Goal: Information Seeking & Learning: Learn about a topic

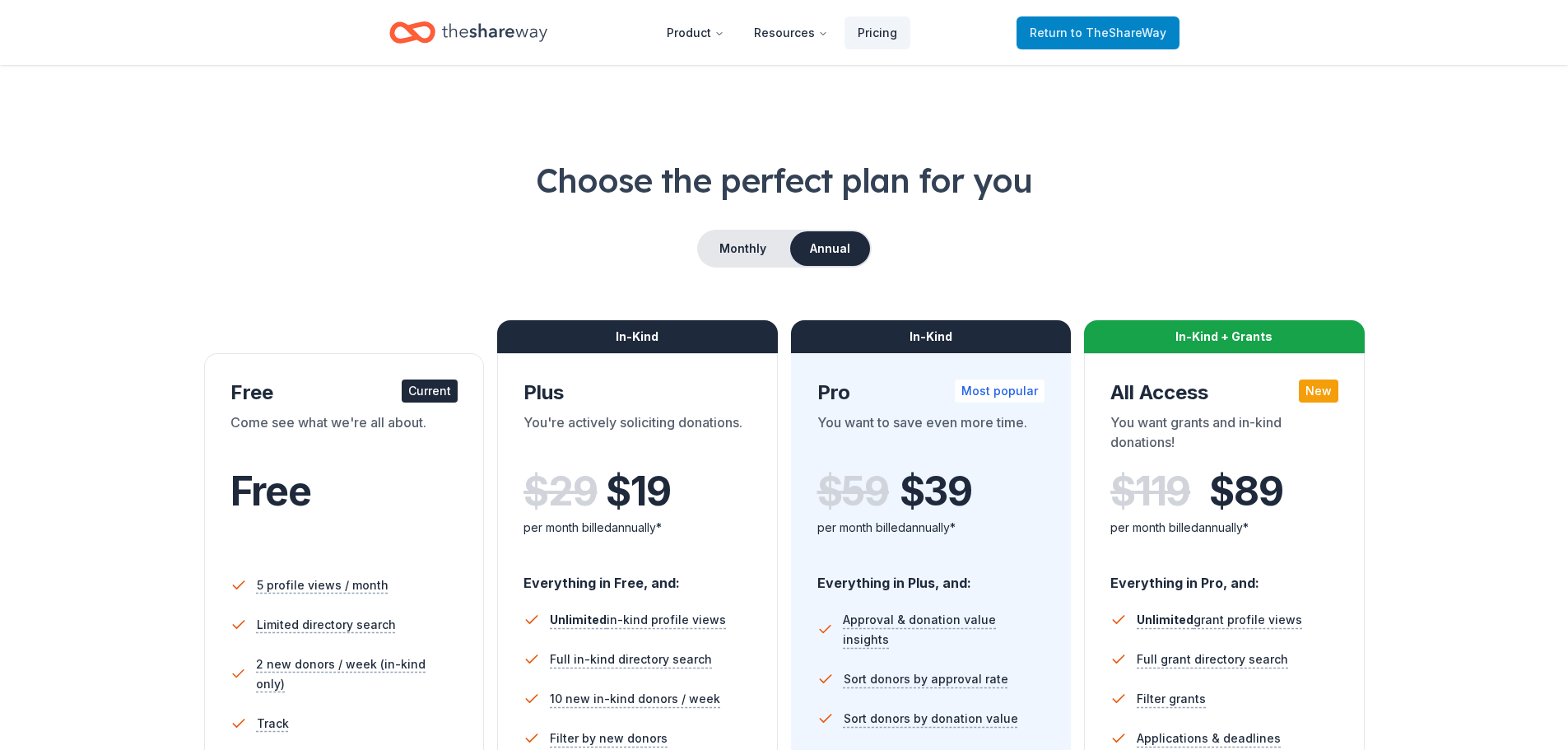
click at [1060, 26] on span "Return to TheShareWay" at bounding box center [1097, 32] width 137 height 20
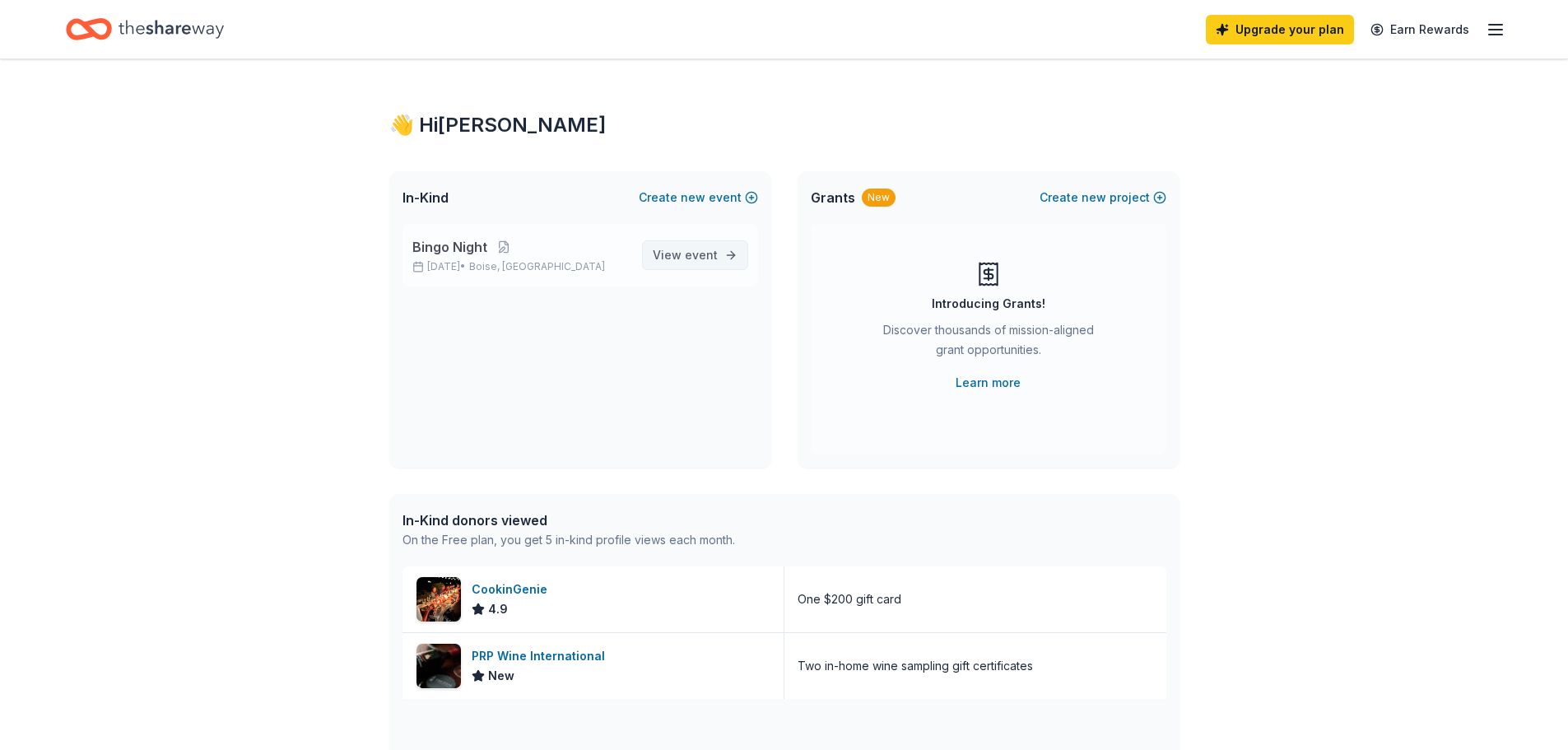
click at [678, 253] on span "View event" at bounding box center [684, 254] width 65 height 20
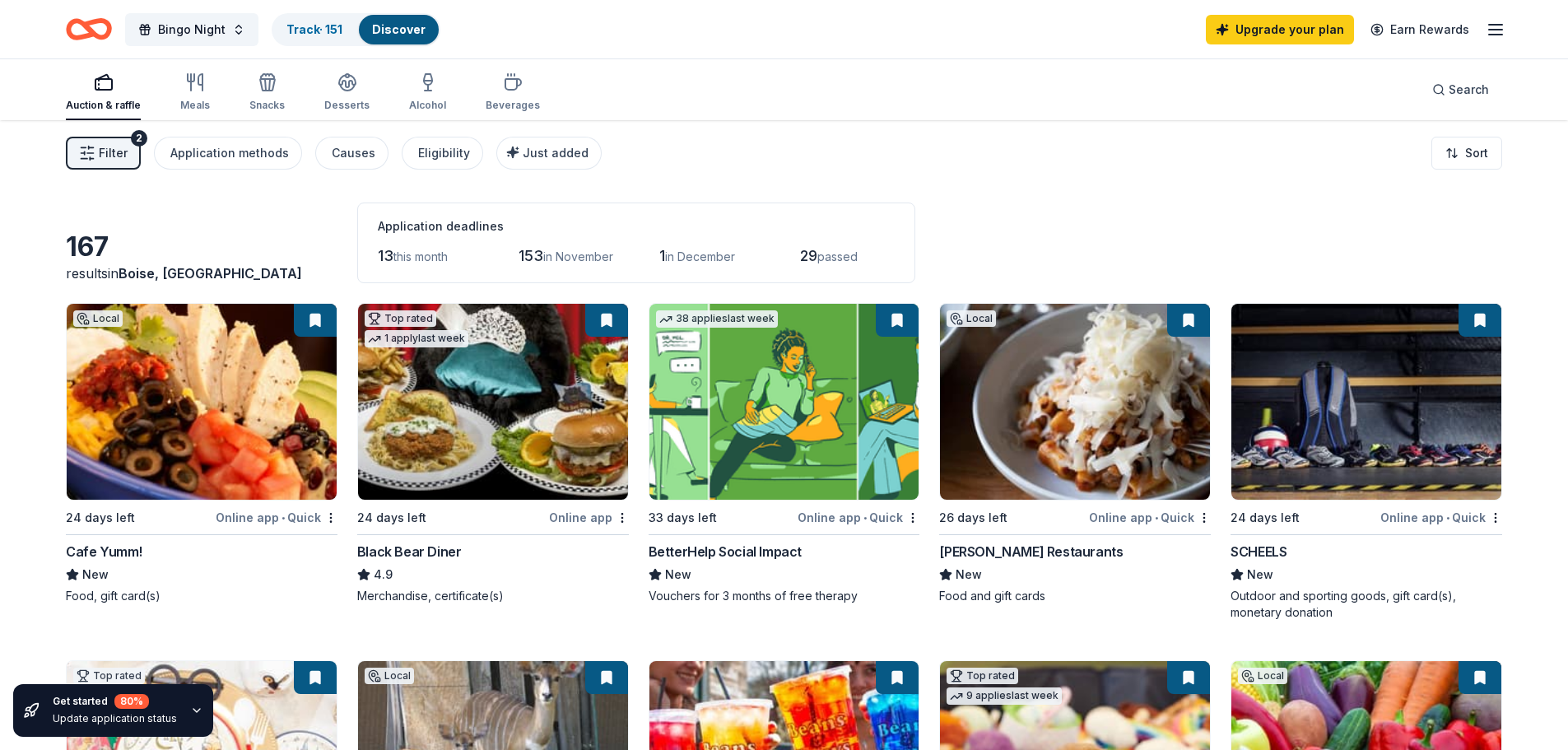
click at [706, 261] on span "in December" at bounding box center [700, 256] width 70 height 14
click at [1459, 157] on html "Bingo Night Track · 151 Discover Upgrade your plan Earn Rewards Auction & raffl…" at bounding box center [784, 375] width 1568 height 750
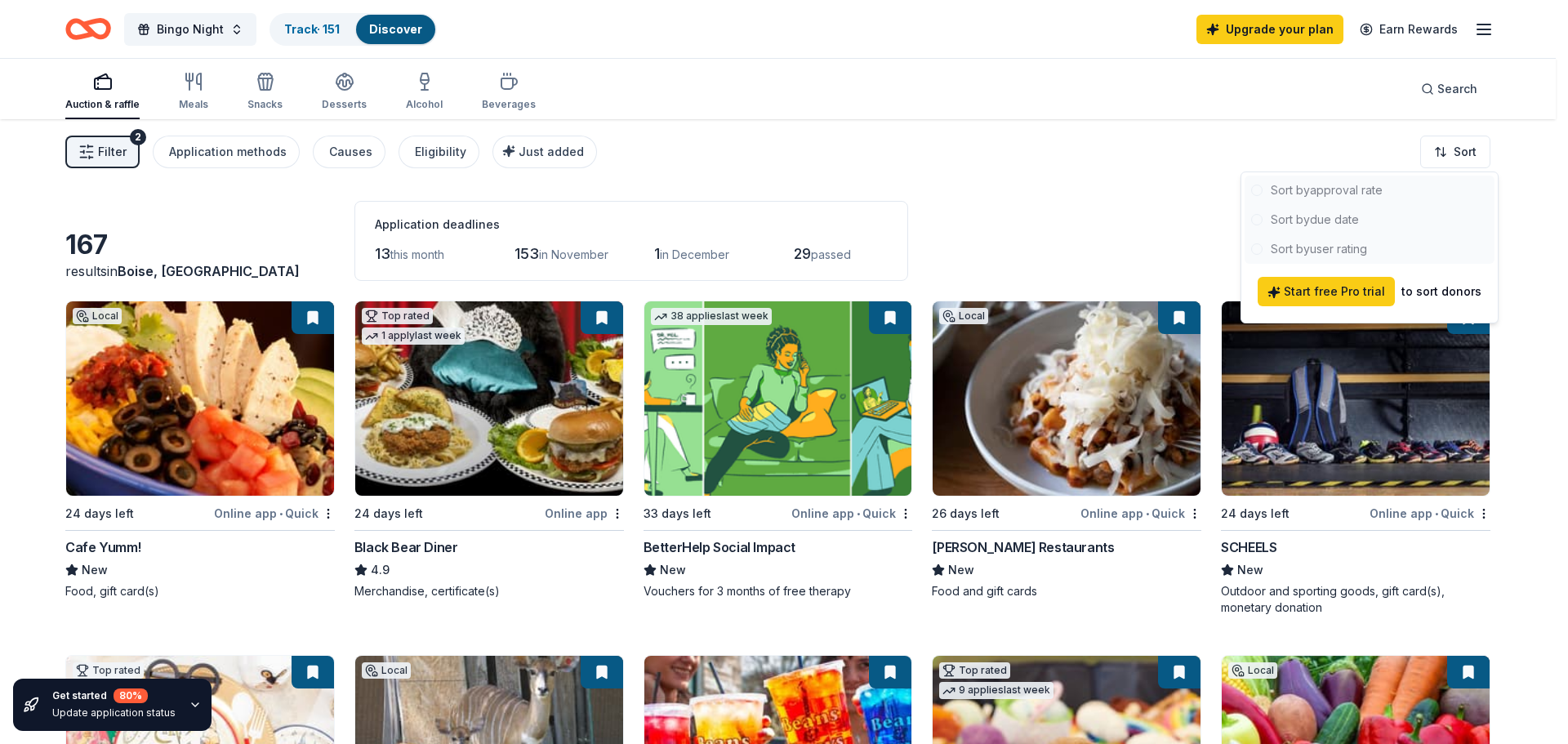
click at [1109, 162] on html "Bingo Night Track · 151 Discover Upgrade your plan Earn Rewards Auction & raffl…" at bounding box center [784, 372] width 1568 height 744
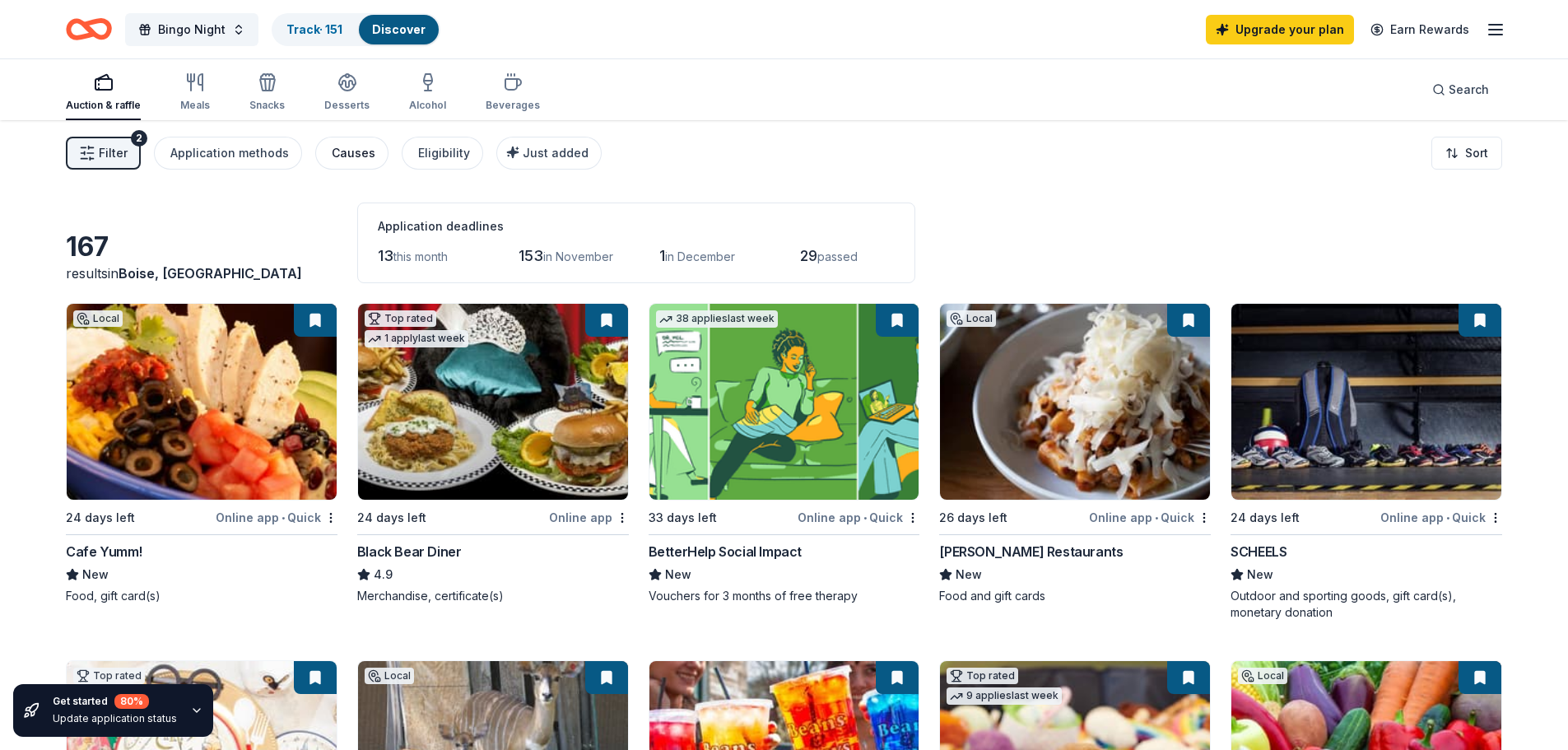
click at [360, 156] on div "Causes" at bounding box center [353, 153] width 43 height 20
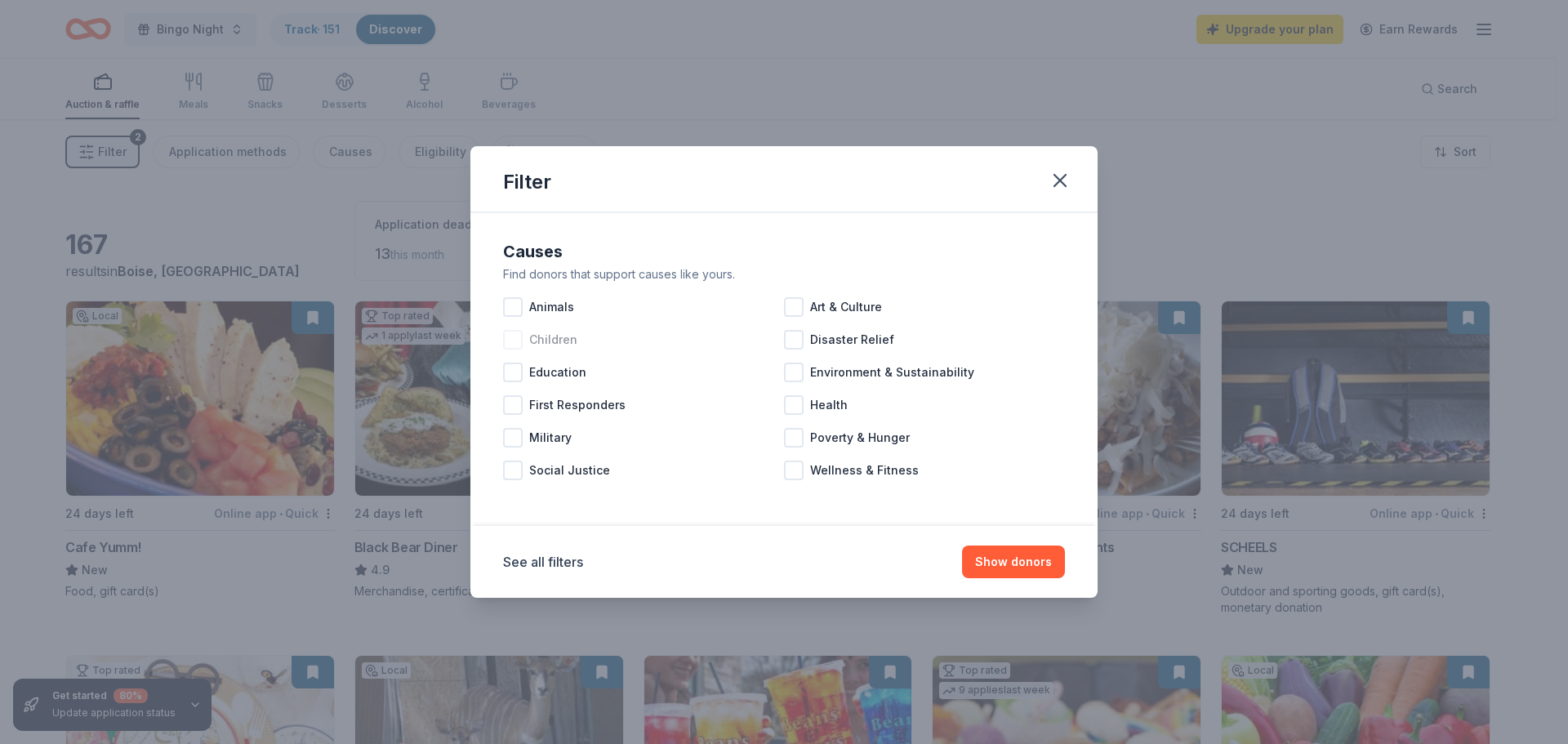
click at [515, 342] on div at bounding box center [512, 340] width 20 height 20
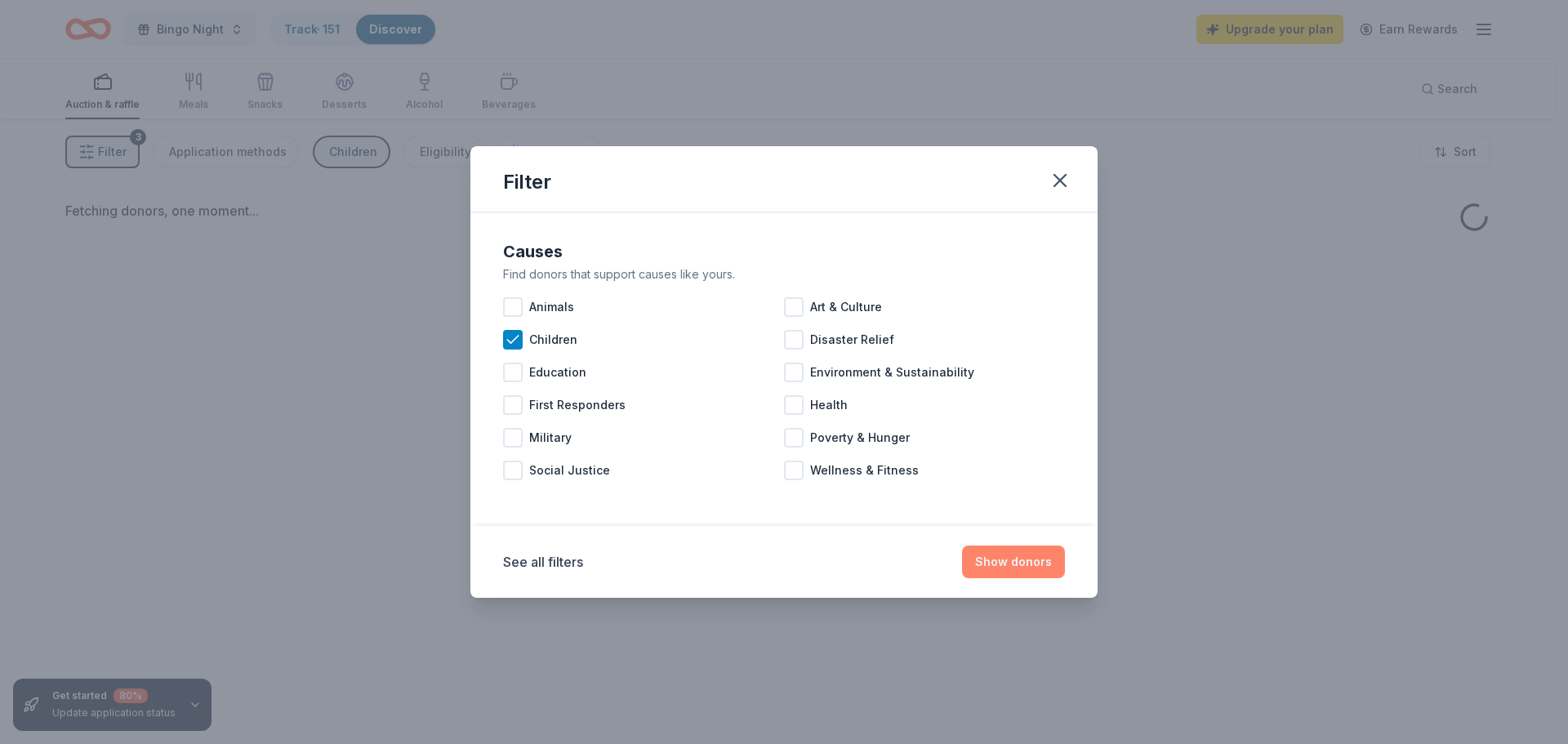
click at [1015, 559] on button "Show donors" at bounding box center [1014, 562] width 103 height 33
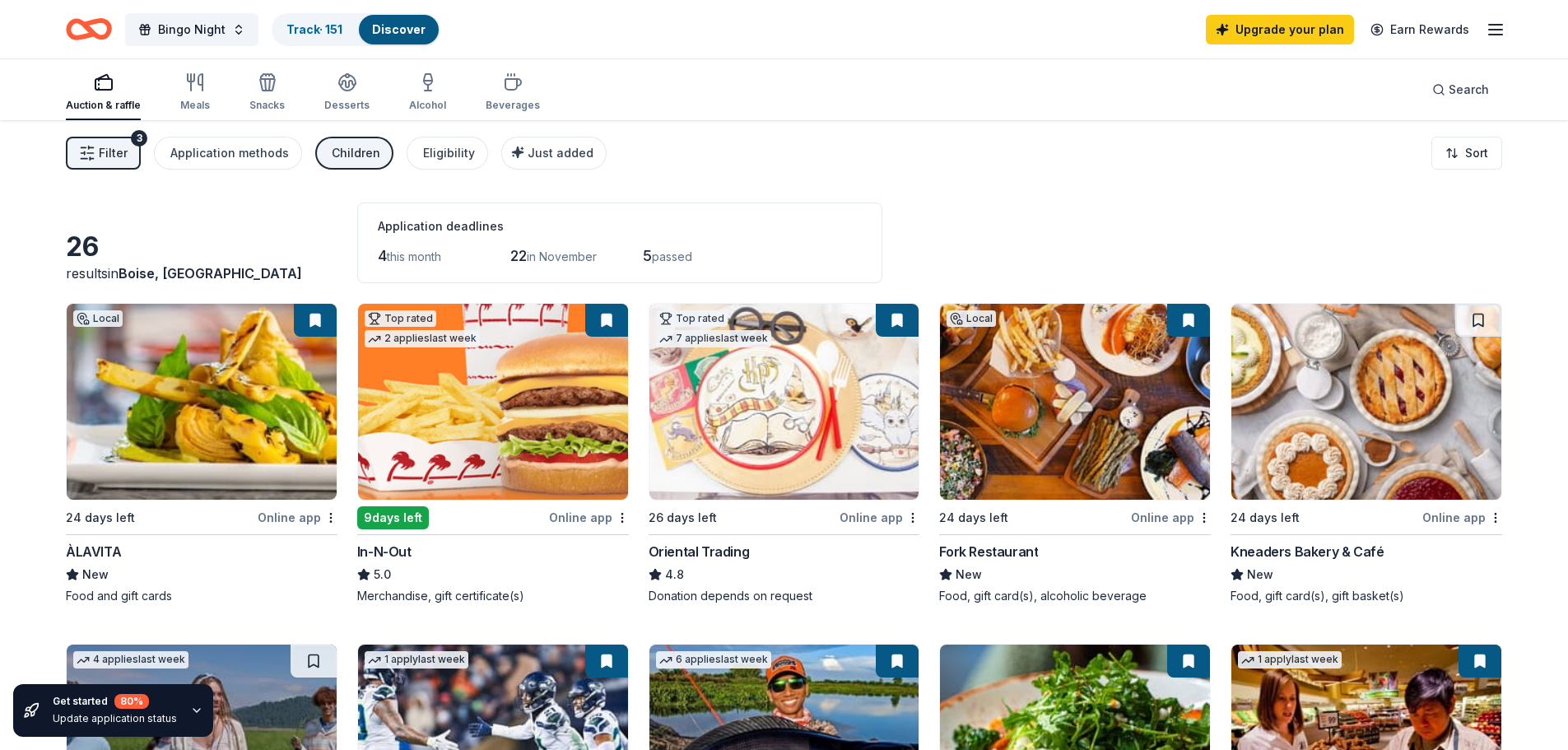
click at [349, 154] on div "Children" at bounding box center [355, 153] width 48 height 20
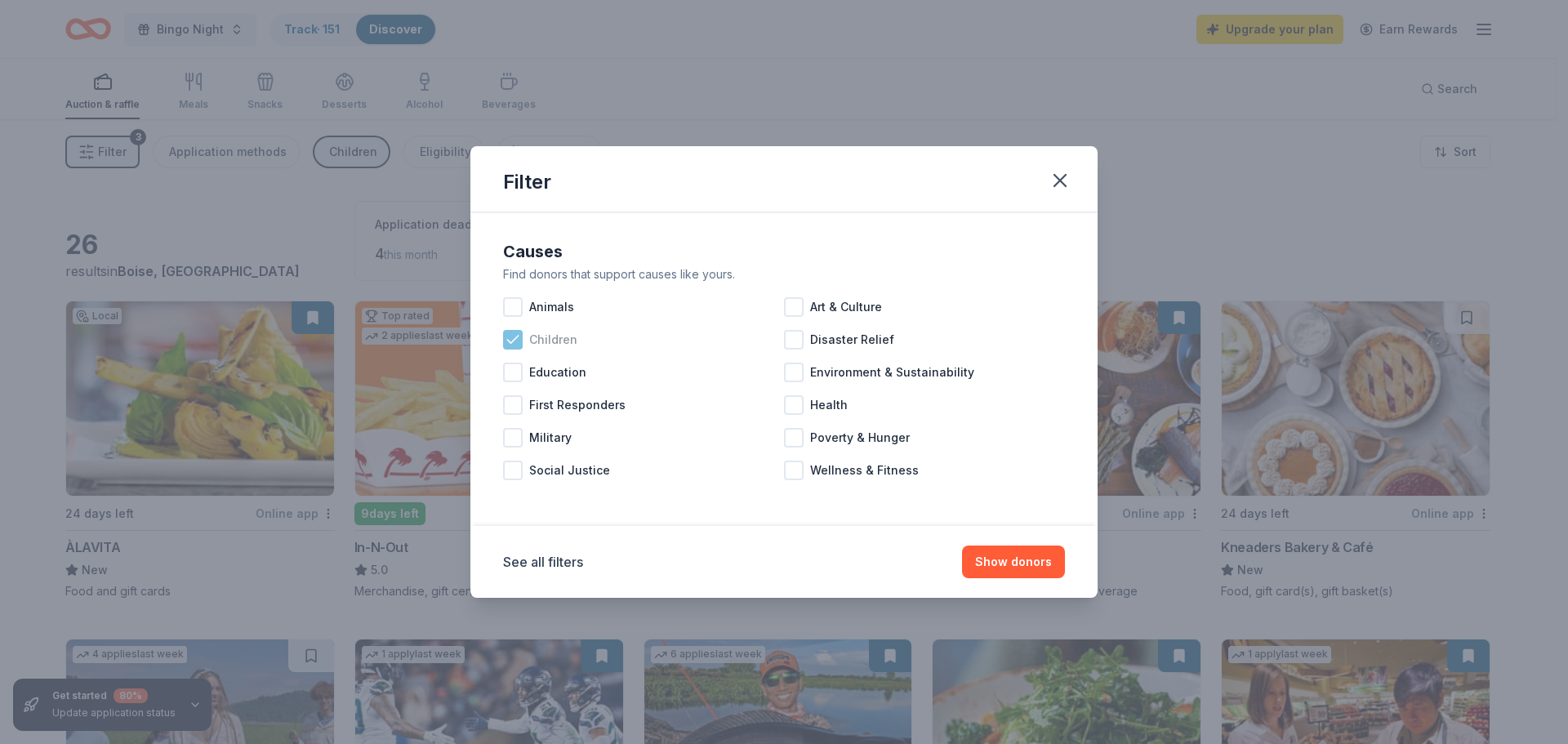
click at [519, 342] on icon at bounding box center [512, 340] width 16 height 16
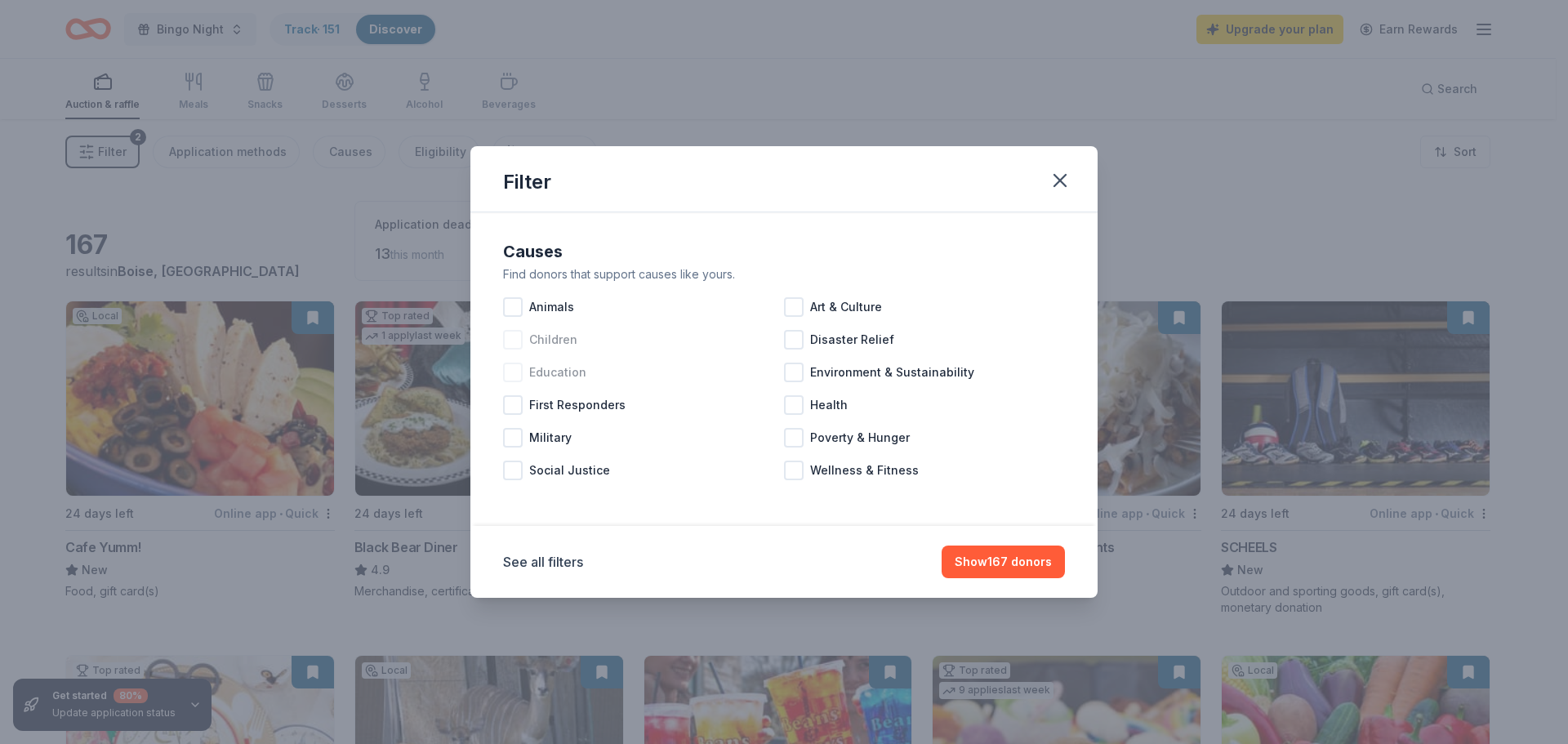
click at [515, 370] on div at bounding box center [512, 372] width 20 height 20
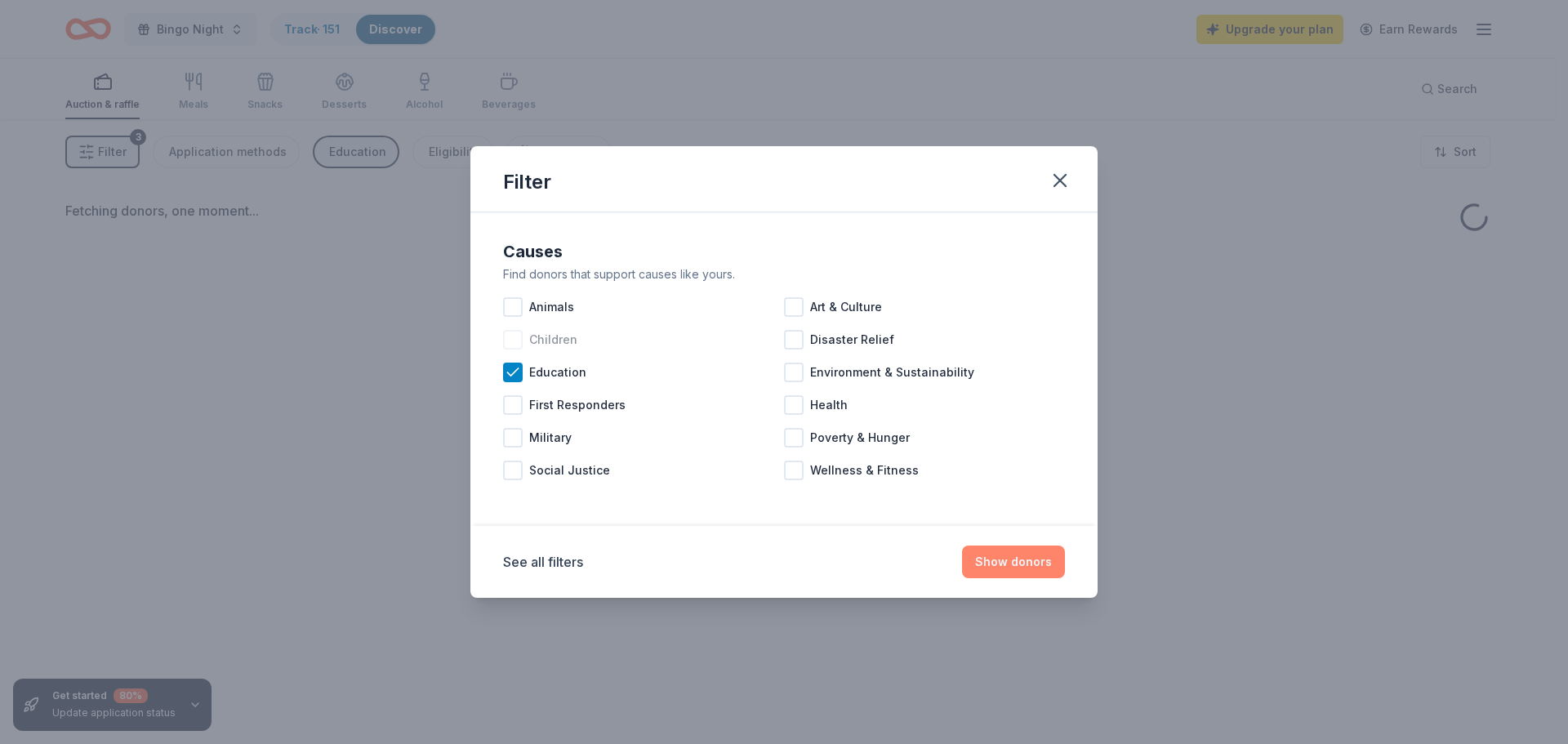
click at [1033, 571] on button "Show donors" at bounding box center [1014, 562] width 103 height 33
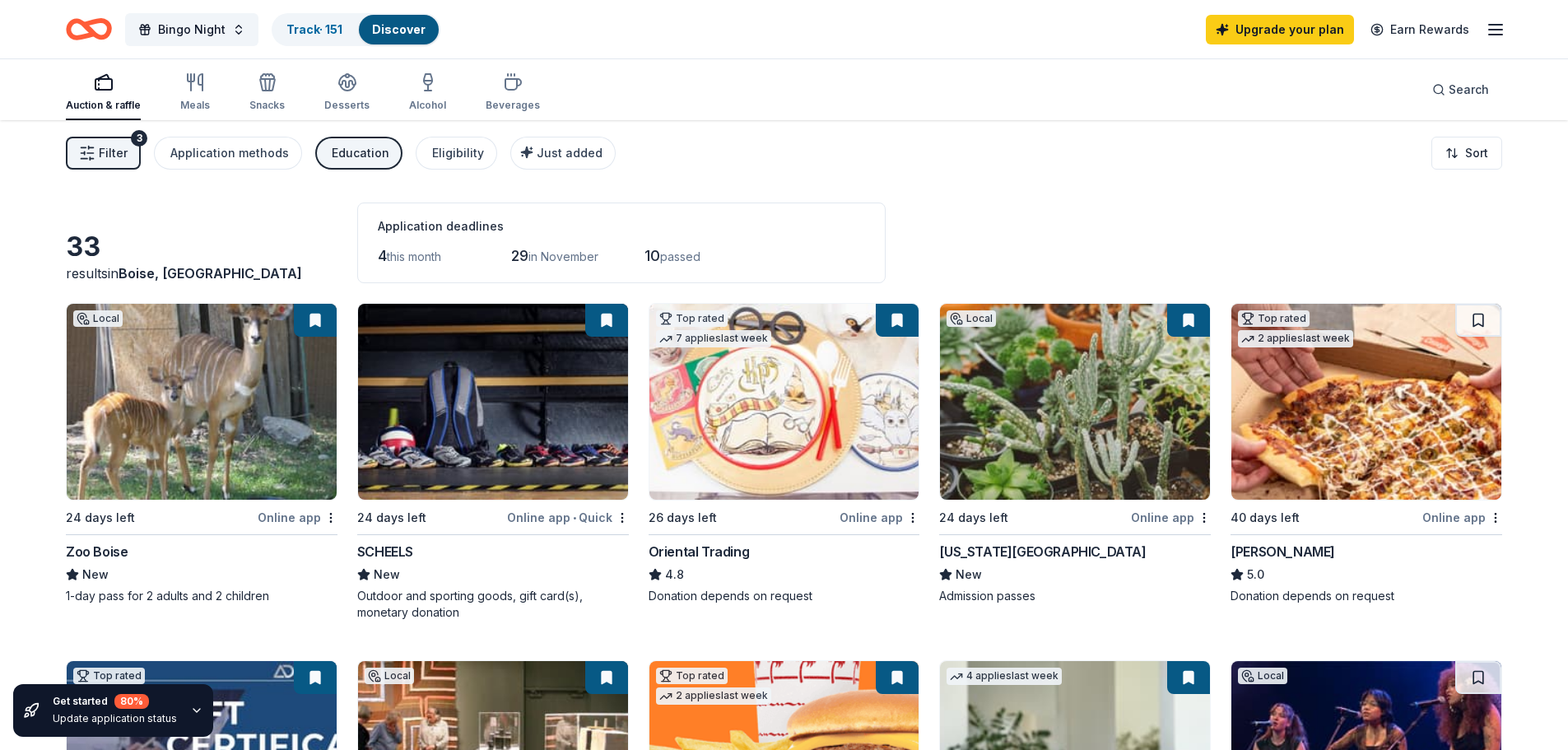
click at [348, 148] on div "Education" at bounding box center [360, 153] width 58 height 20
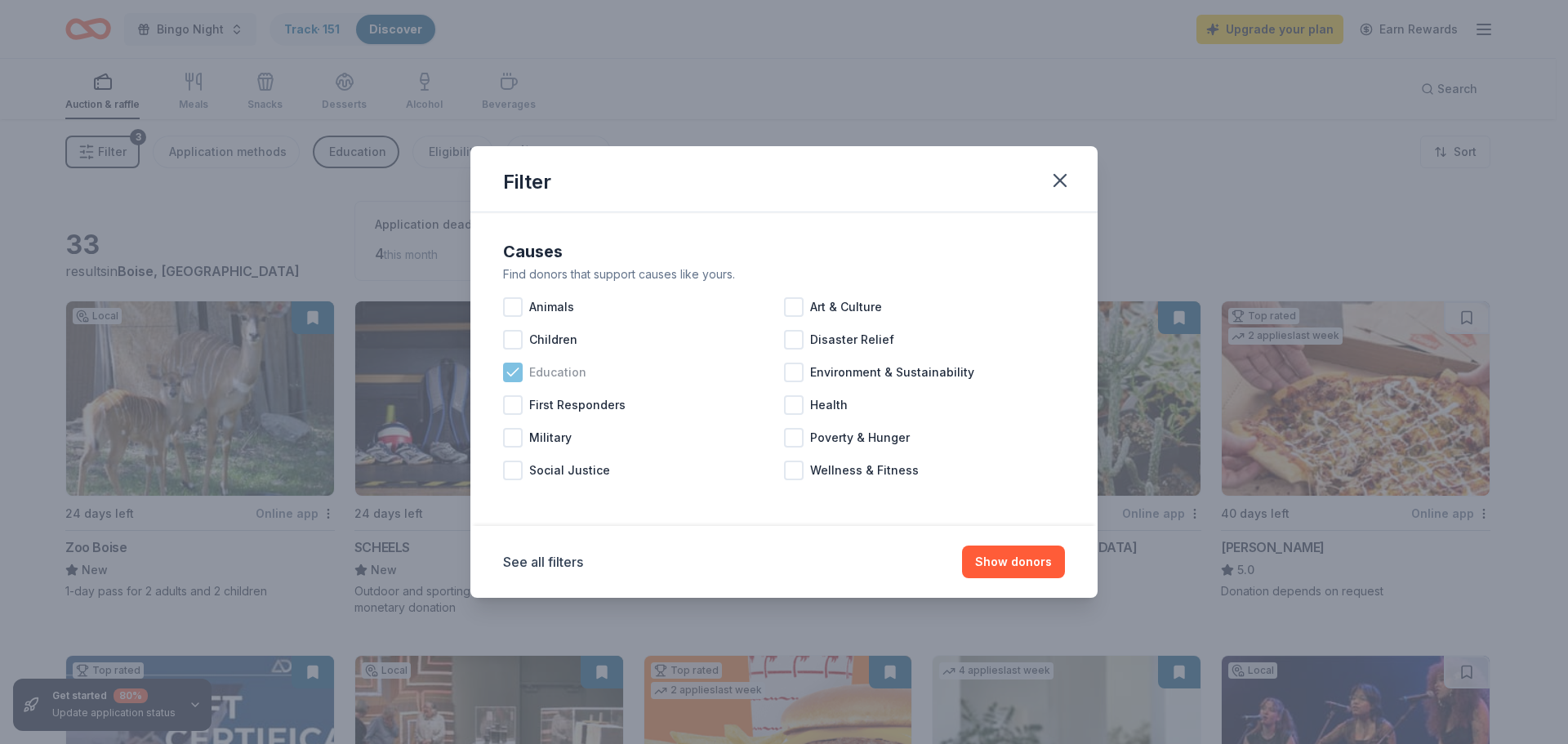
click at [503, 369] on div at bounding box center [512, 372] width 20 height 20
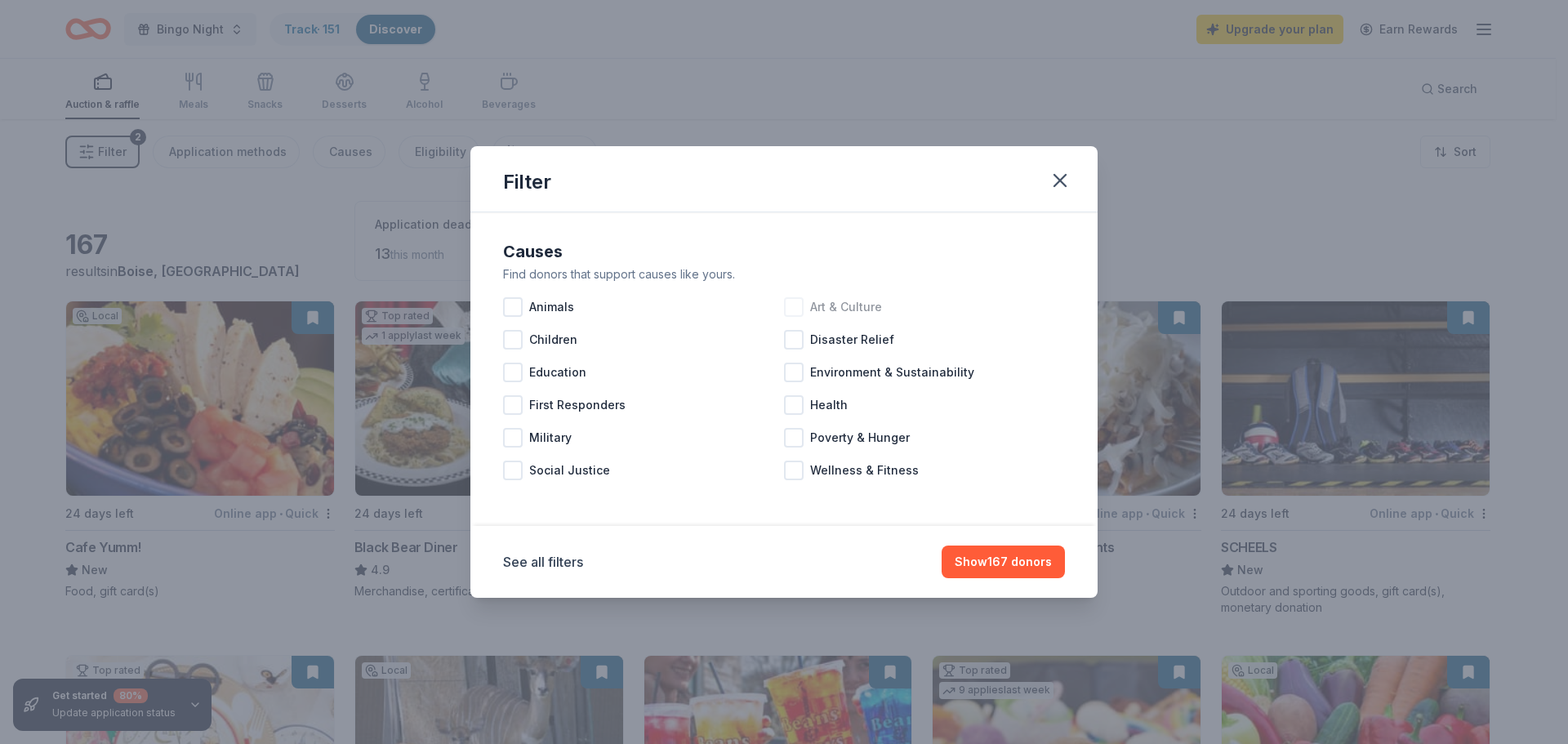
click at [796, 307] on div at bounding box center [793, 307] width 20 height 20
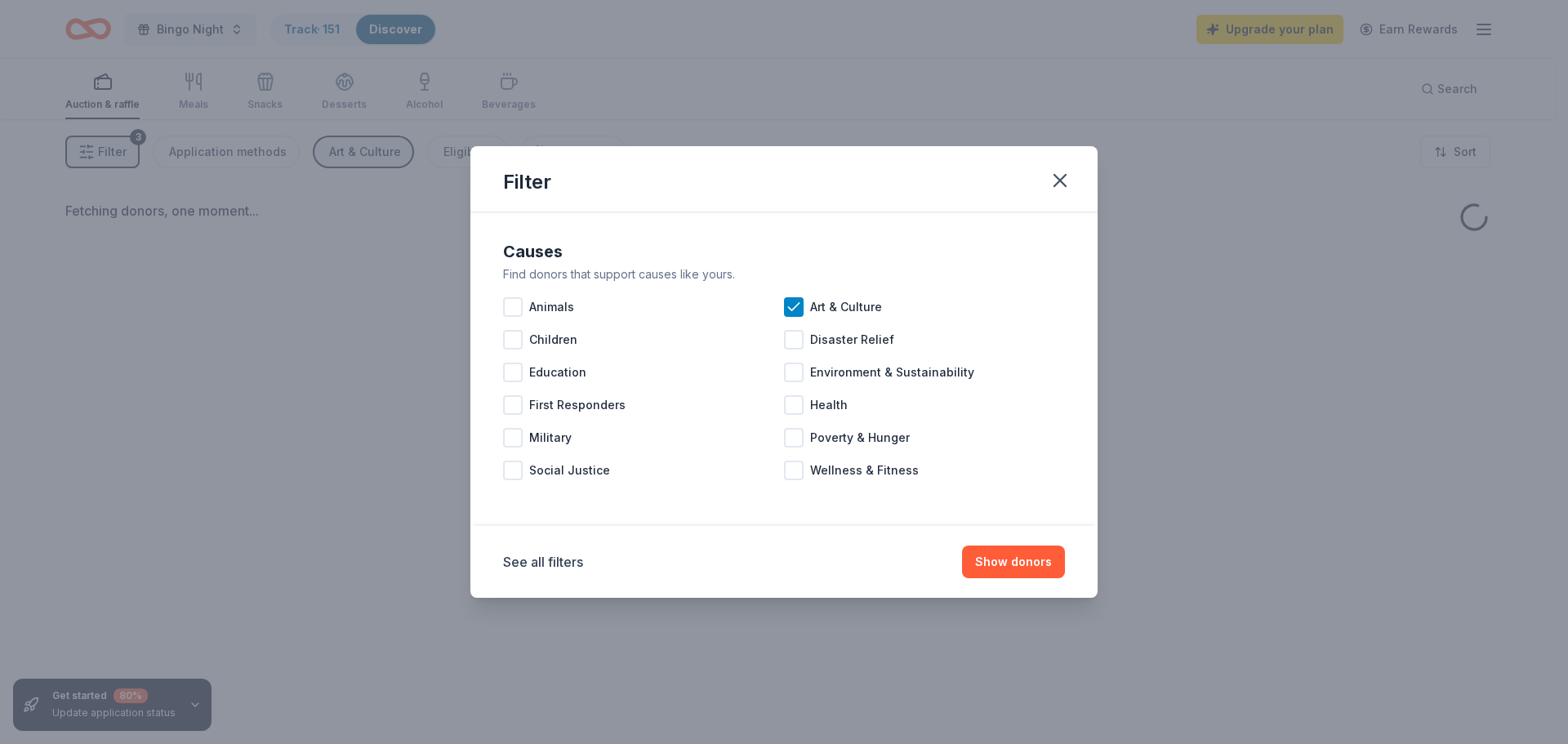
click at [1019, 582] on div "See all filters Show donors" at bounding box center [784, 562] width 627 height 72
drag, startPoint x: 1019, startPoint y: 565, endPoint x: 1007, endPoint y: 565, distance: 12.0
click at [1018, 565] on button "Show donors" at bounding box center [1014, 562] width 103 height 33
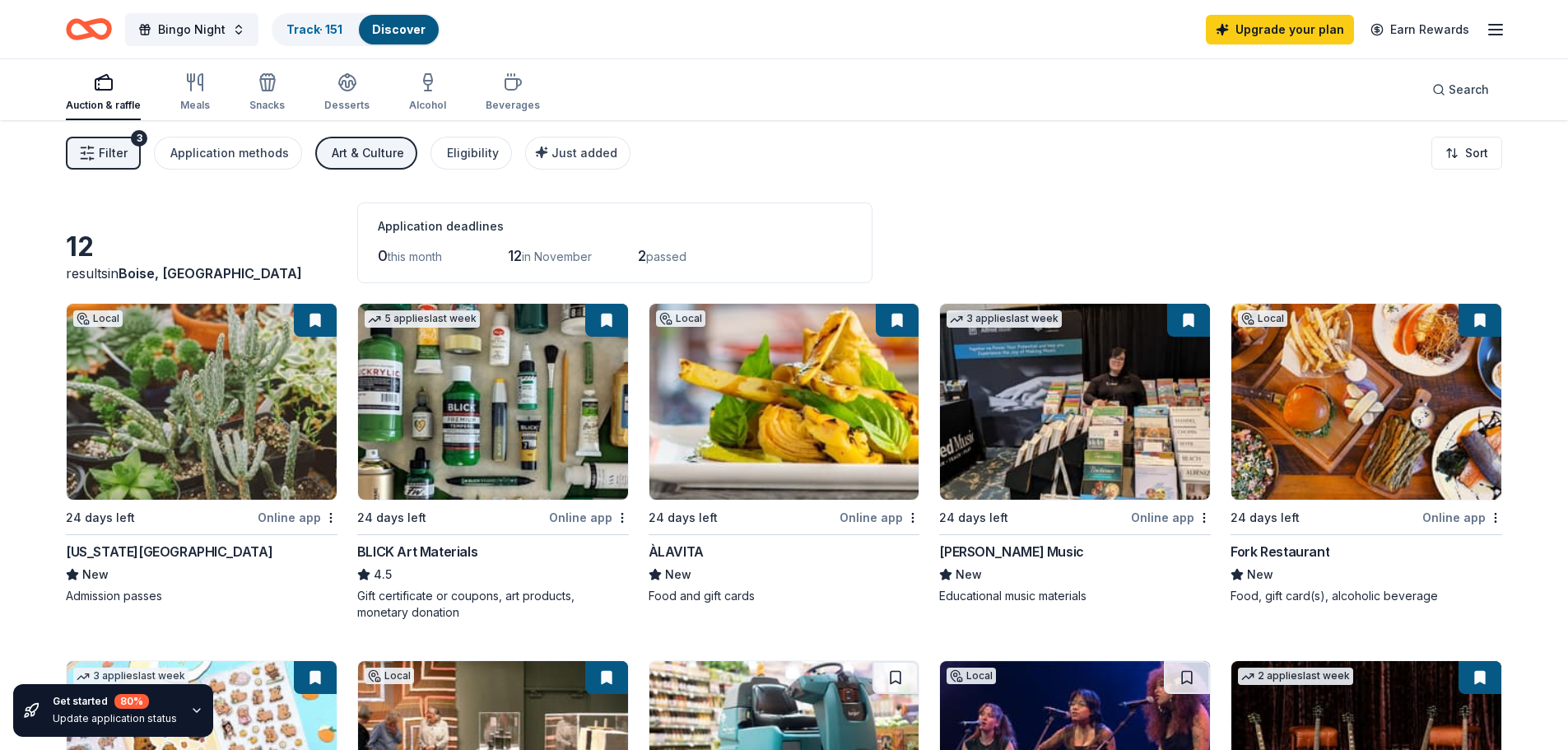
click at [322, 152] on button "Art & Culture" at bounding box center [366, 153] width 102 height 33
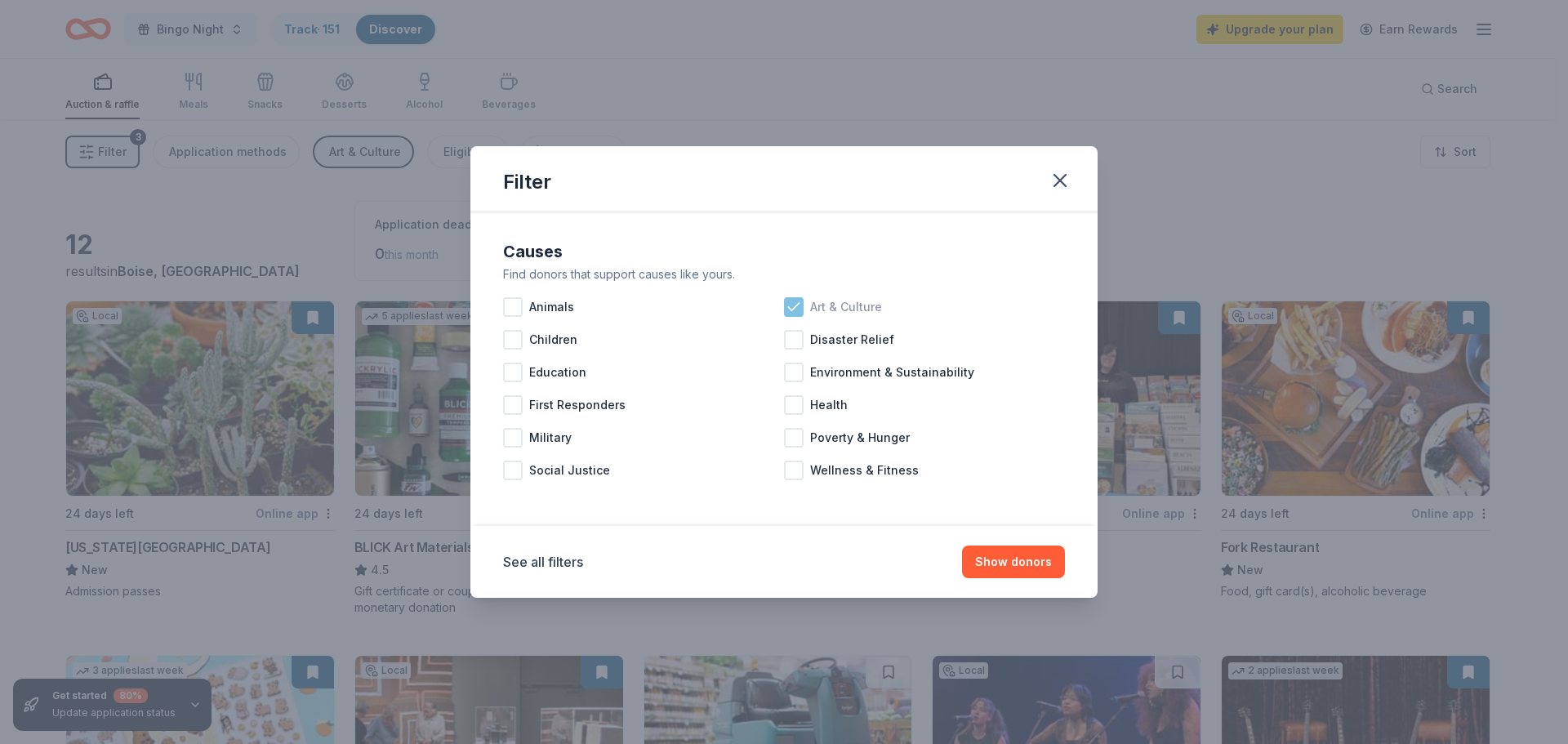
click at [787, 309] on icon at bounding box center [793, 307] width 16 height 16
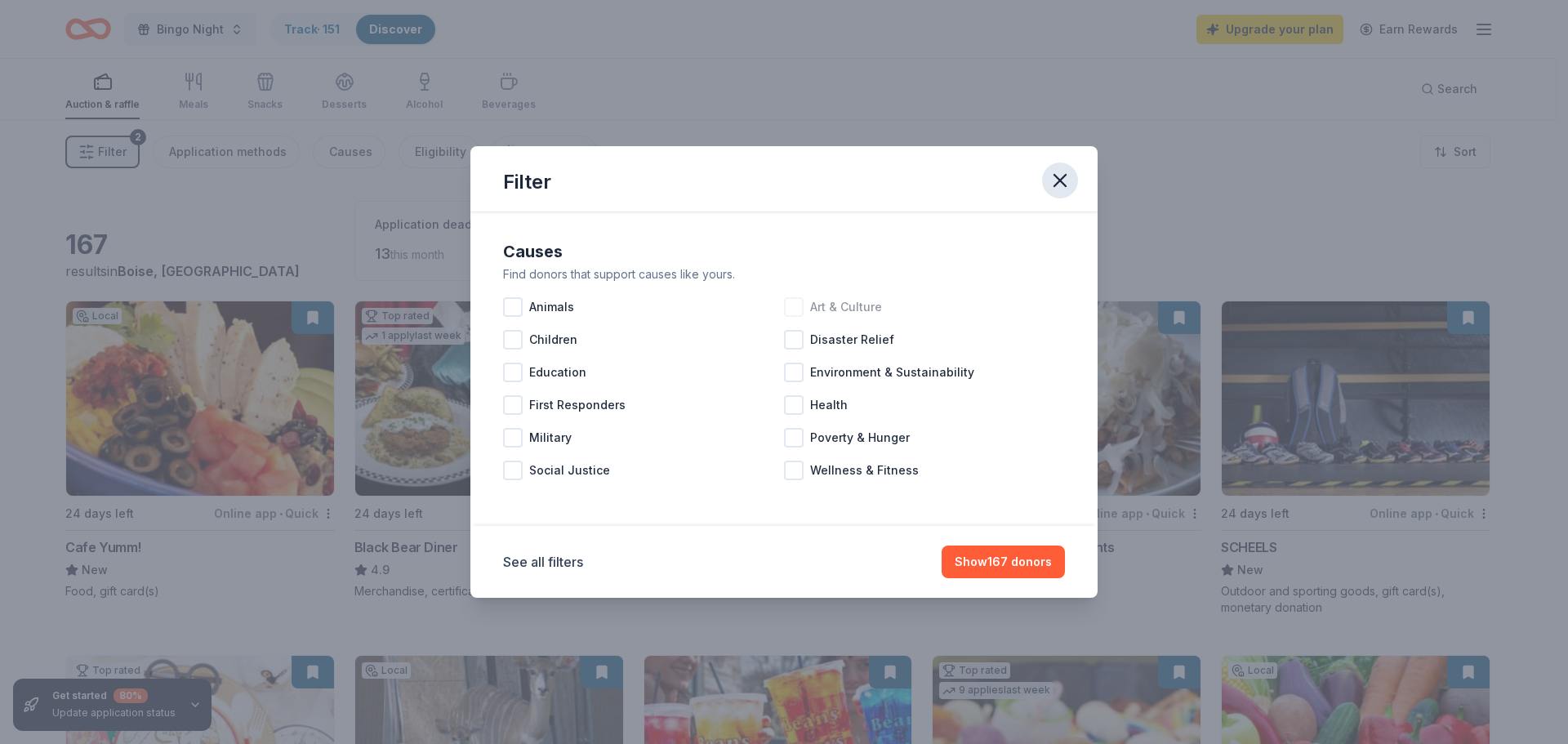
click at [1059, 172] on icon "button" at bounding box center [1060, 180] width 23 height 23
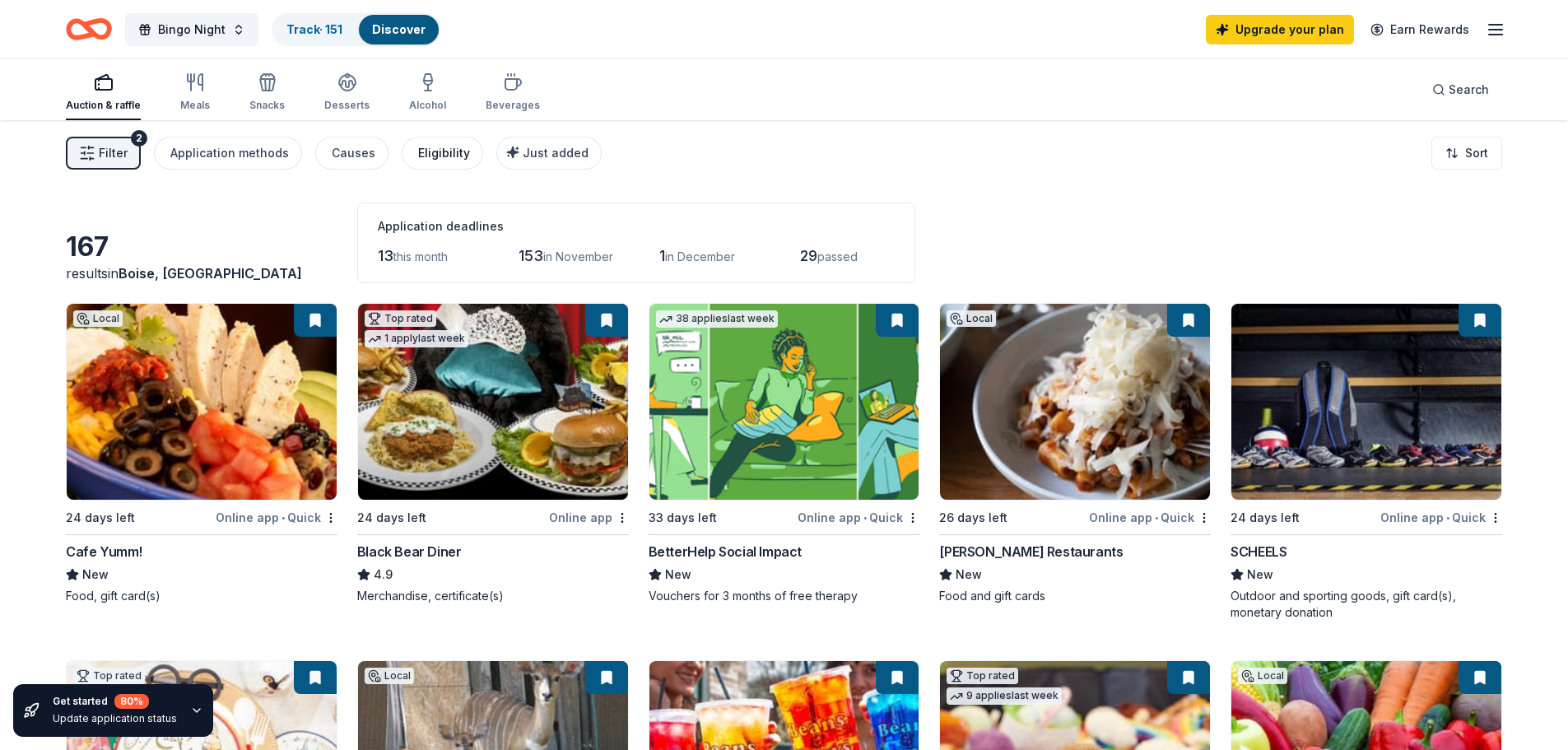
click at [438, 154] on div "Eligibility" at bounding box center [443, 153] width 52 height 20
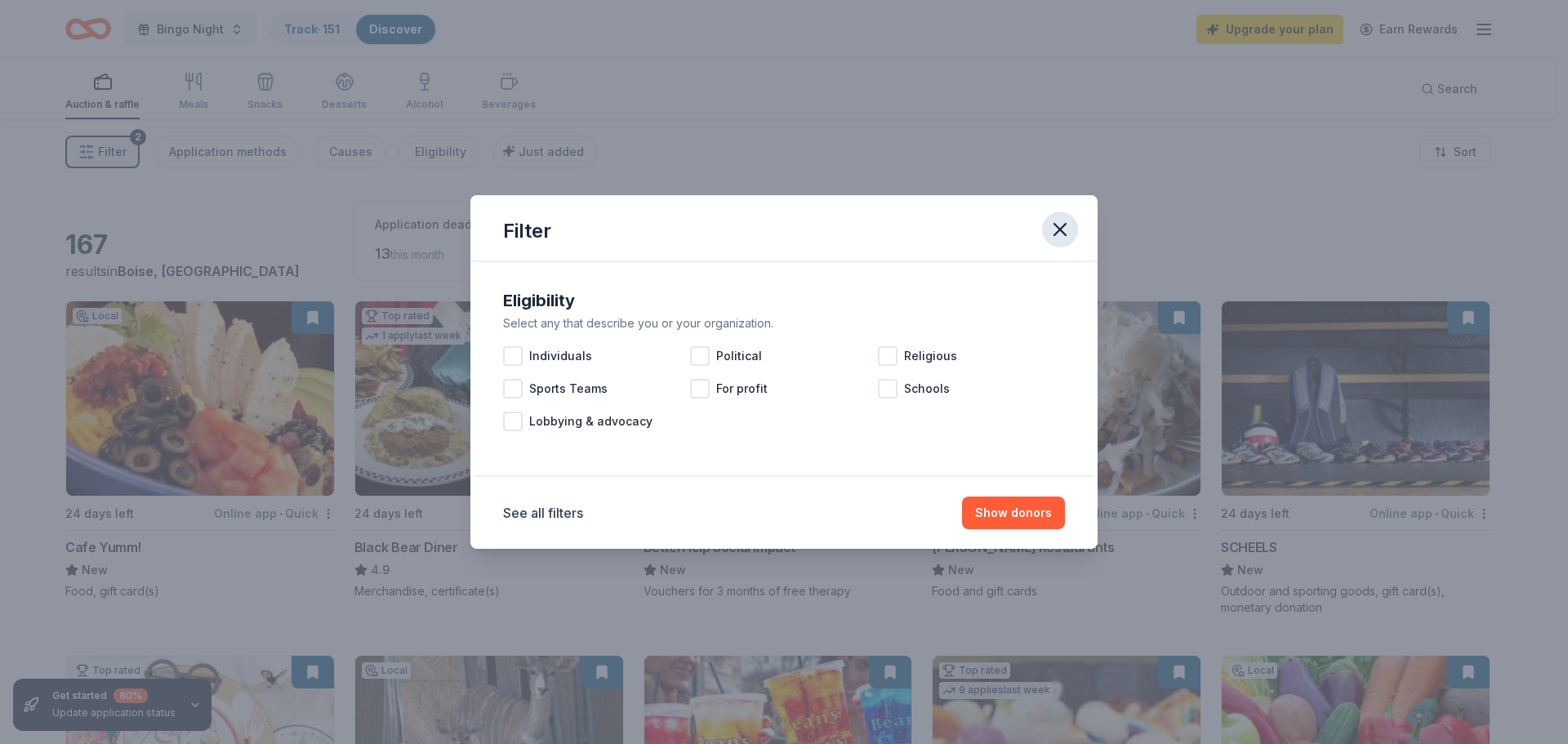
click at [1062, 230] on icon "button" at bounding box center [1060, 229] width 23 height 23
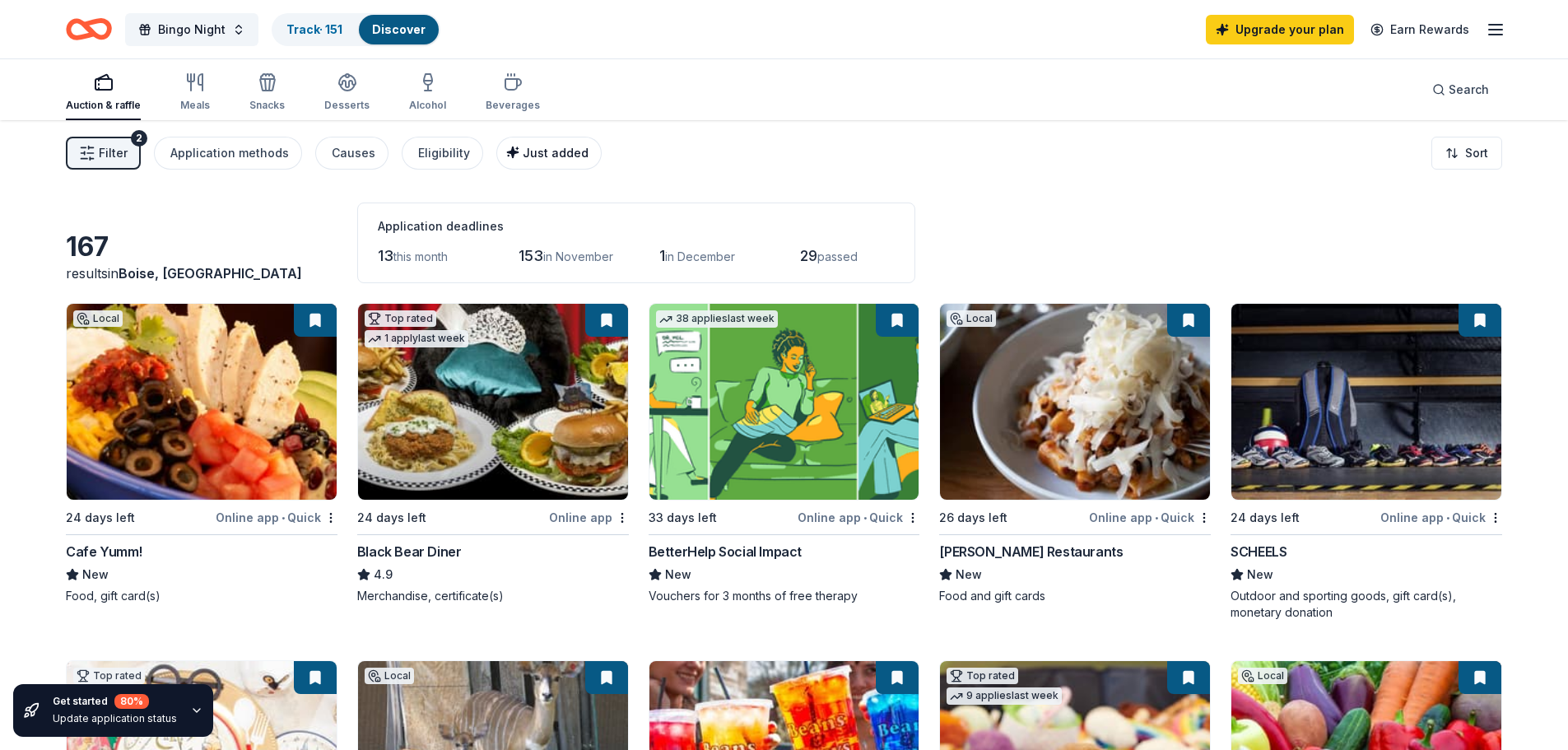
click at [524, 147] on span "Just added" at bounding box center [556, 152] width 66 height 14
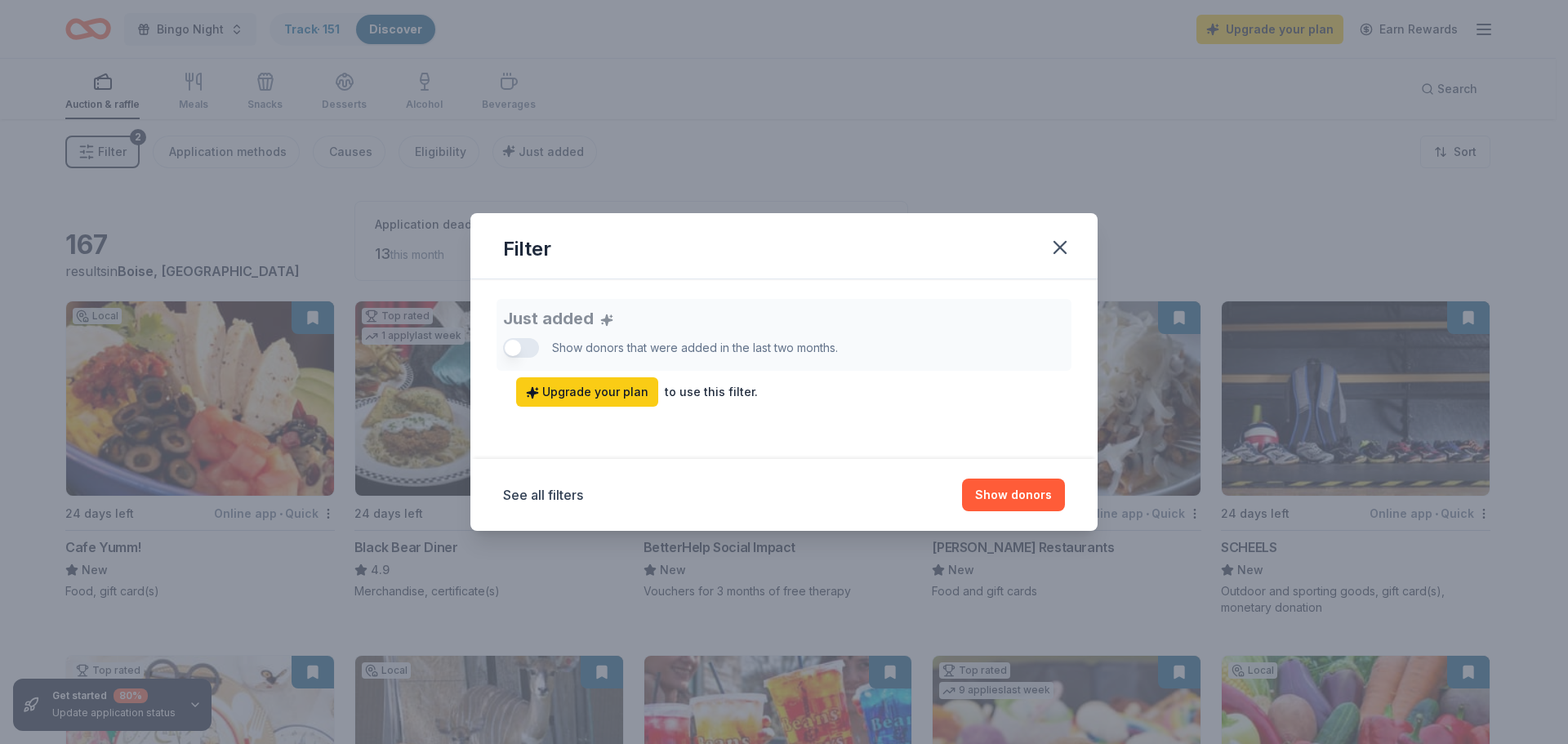
drag, startPoint x: 1051, startPoint y: 251, endPoint x: 1011, endPoint y: 251, distance: 40.0
click at [1049, 251] on icon "button" at bounding box center [1060, 248] width 23 height 23
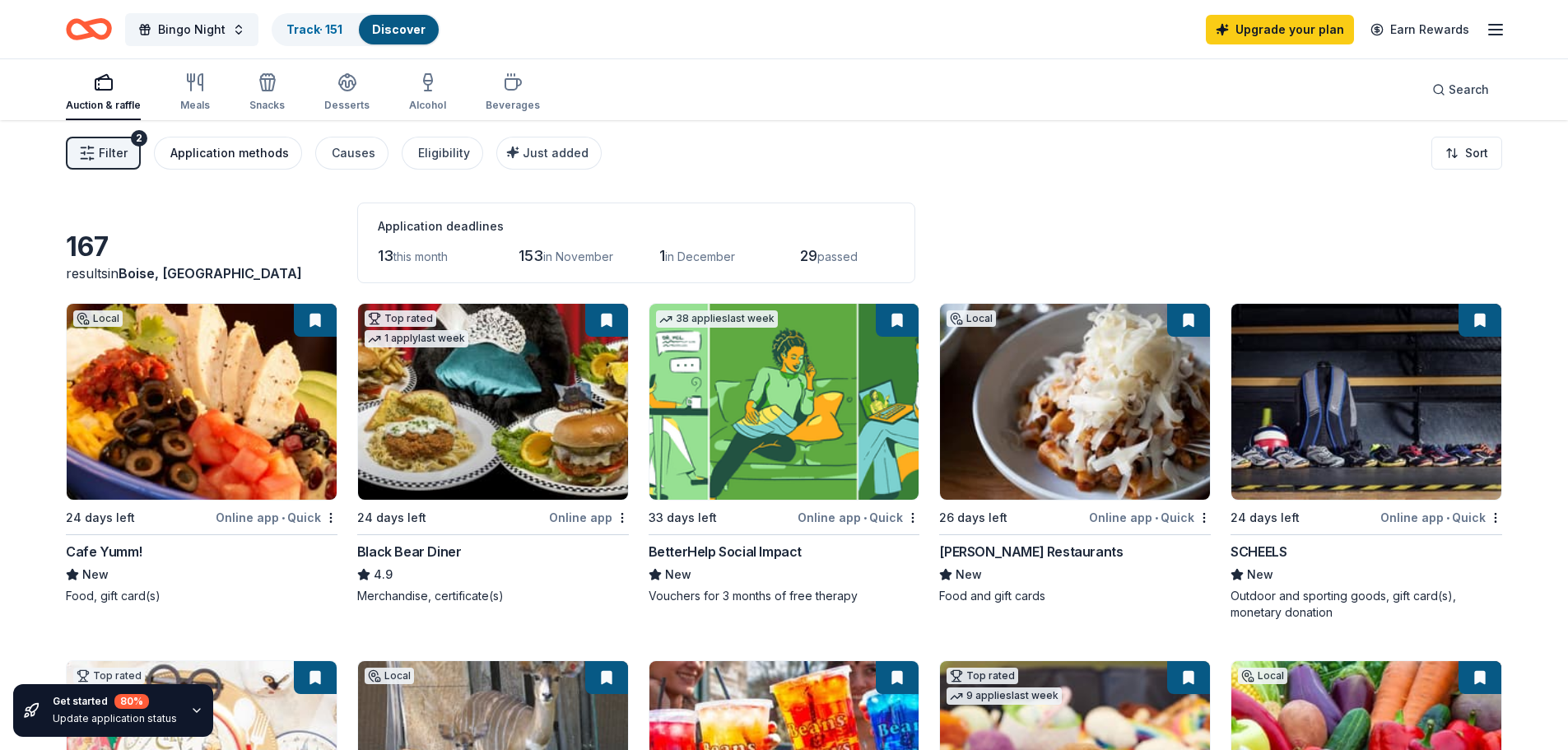
click at [232, 154] on div "Application methods" at bounding box center [229, 153] width 118 height 20
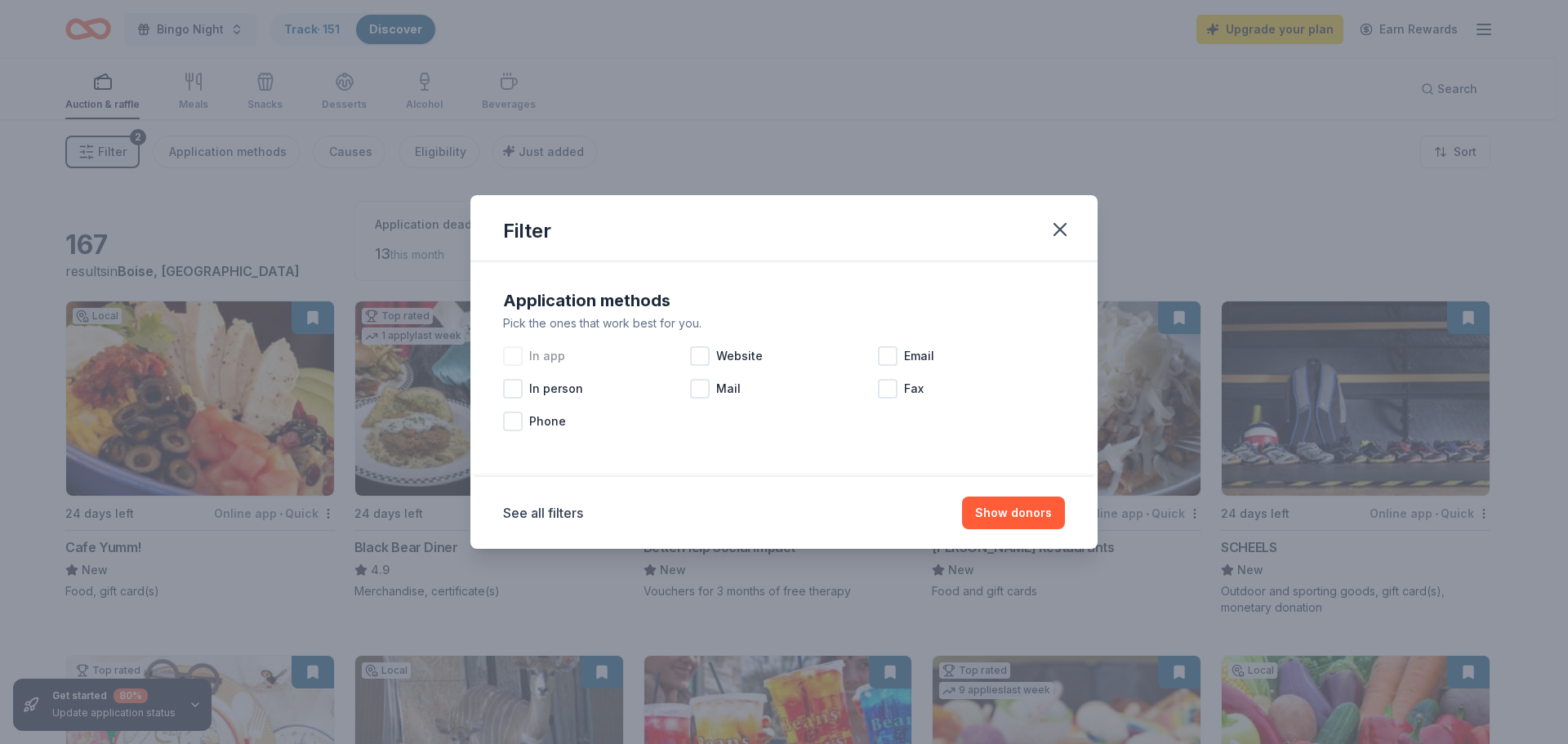
click at [517, 358] on div at bounding box center [512, 356] width 20 height 20
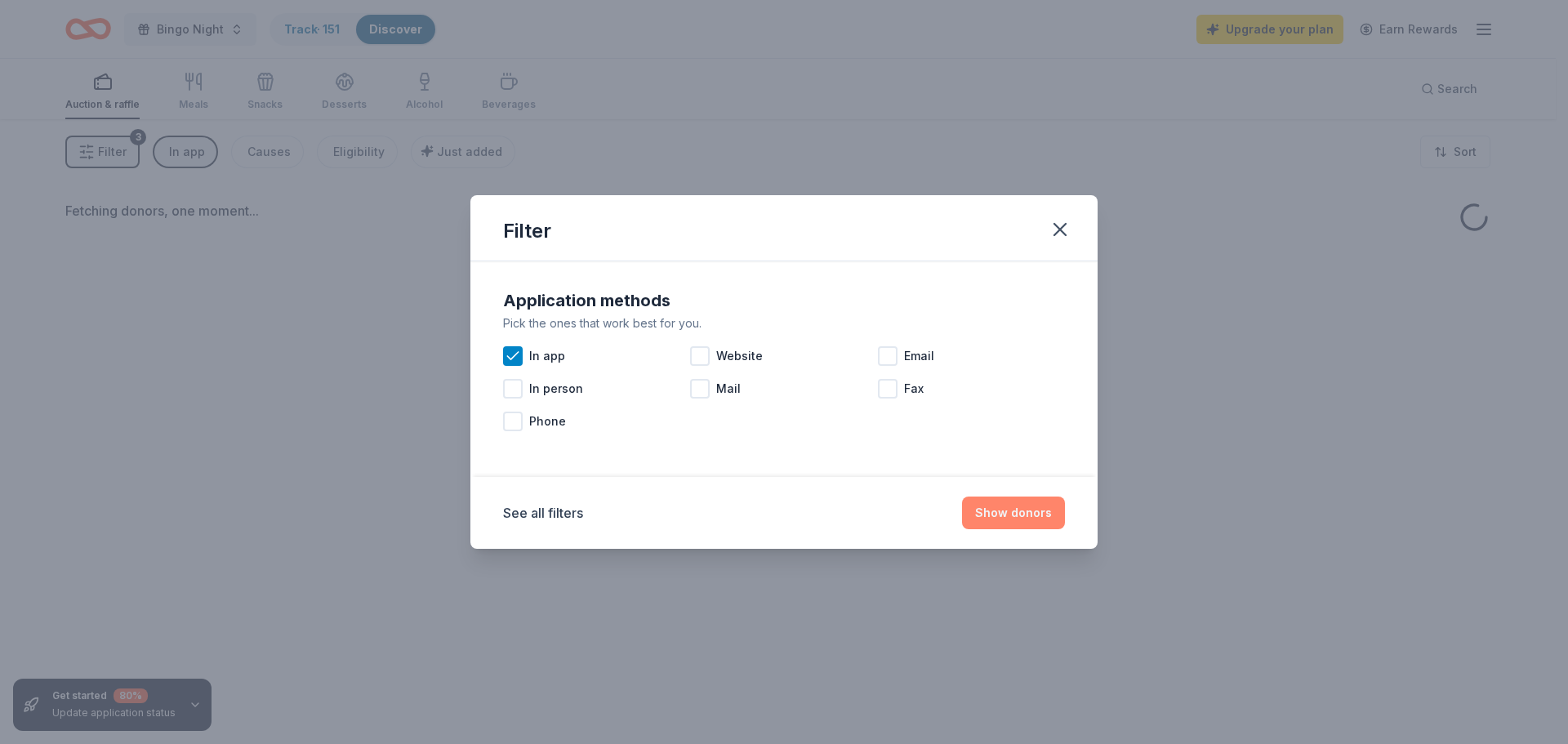
click at [1023, 516] on button "Show donors" at bounding box center [1014, 512] width 103 height 33
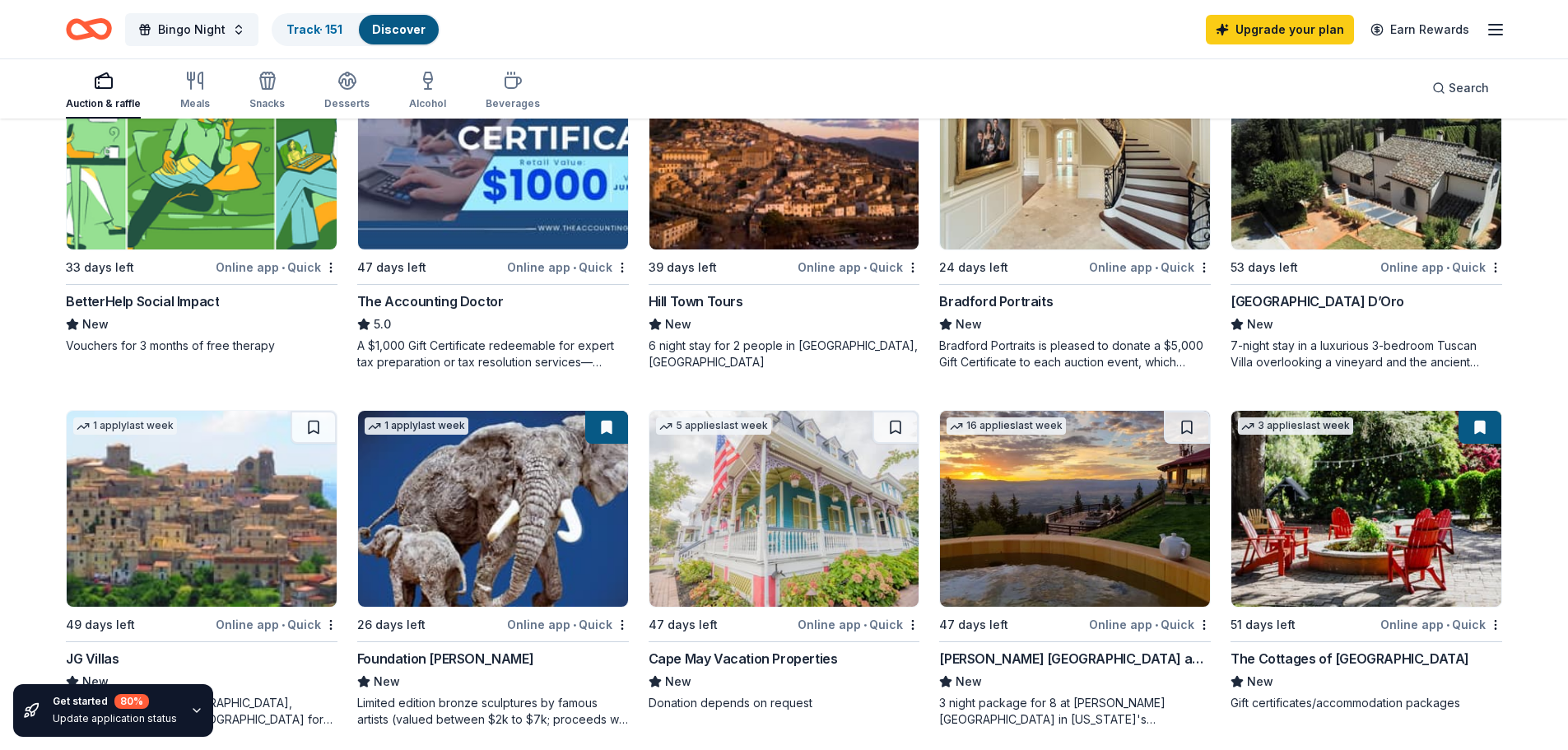
scroll to position [411, 0]
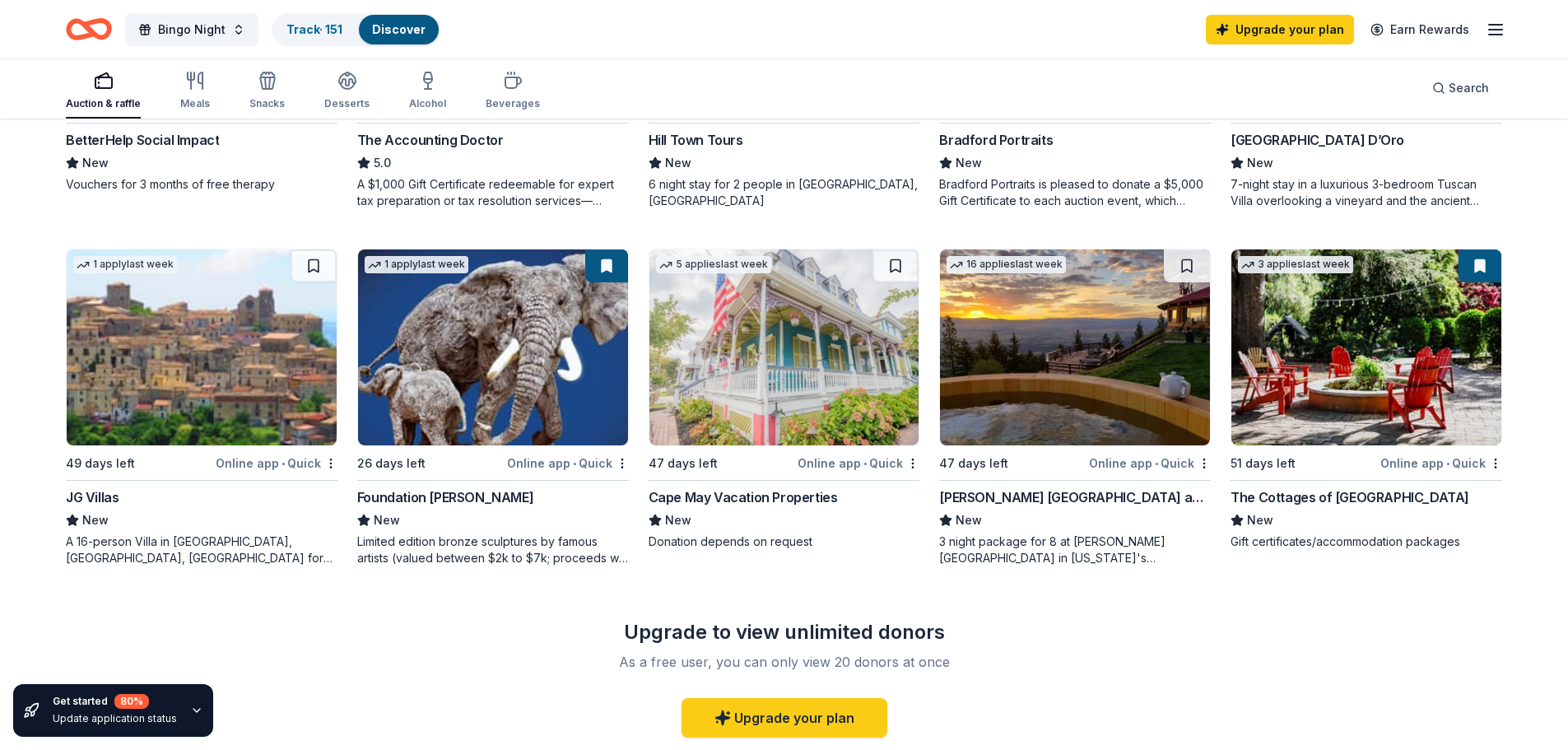
click at [1035, 370] on img at bounding box center [1075, 347] width 270 height 196
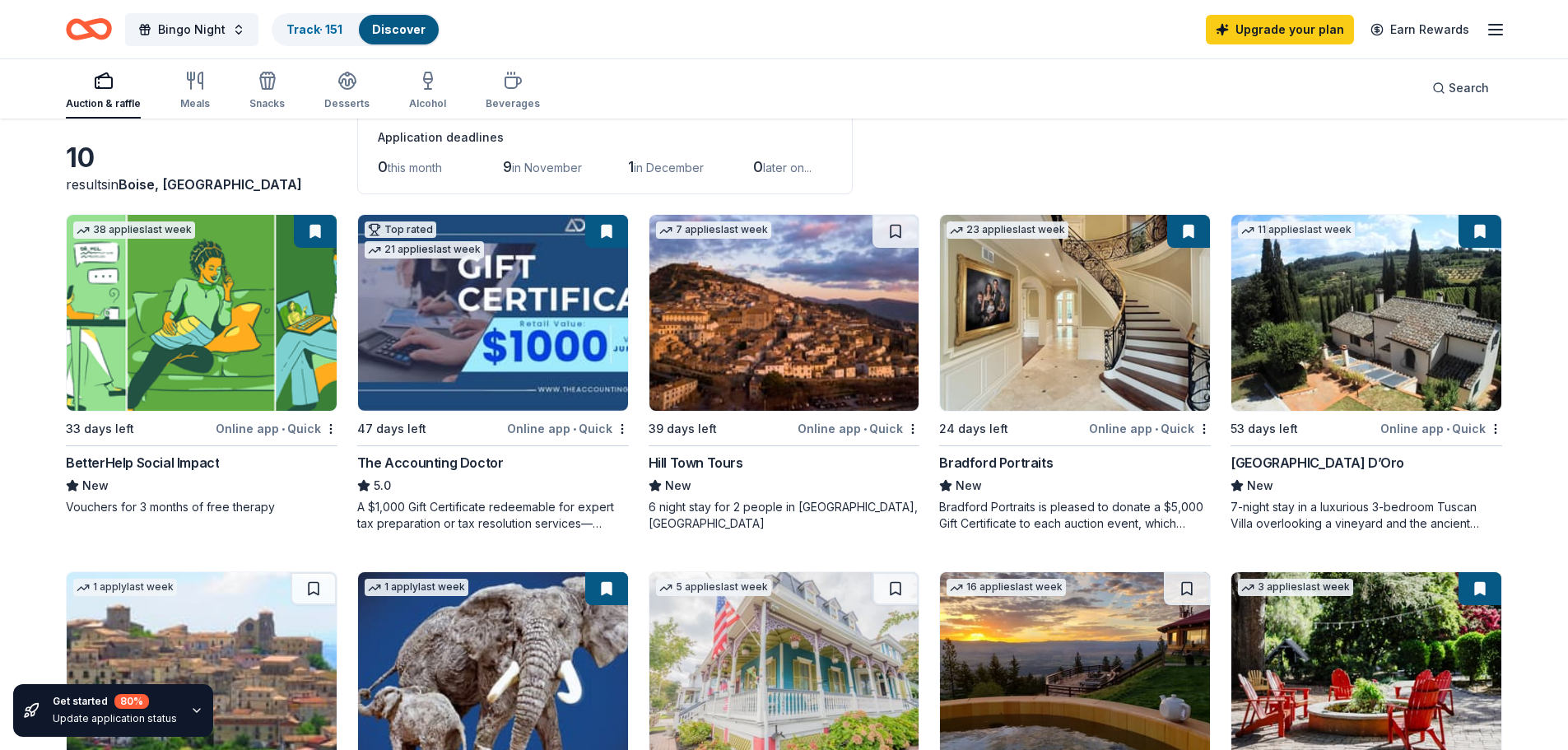
scroll to position [0, 0]
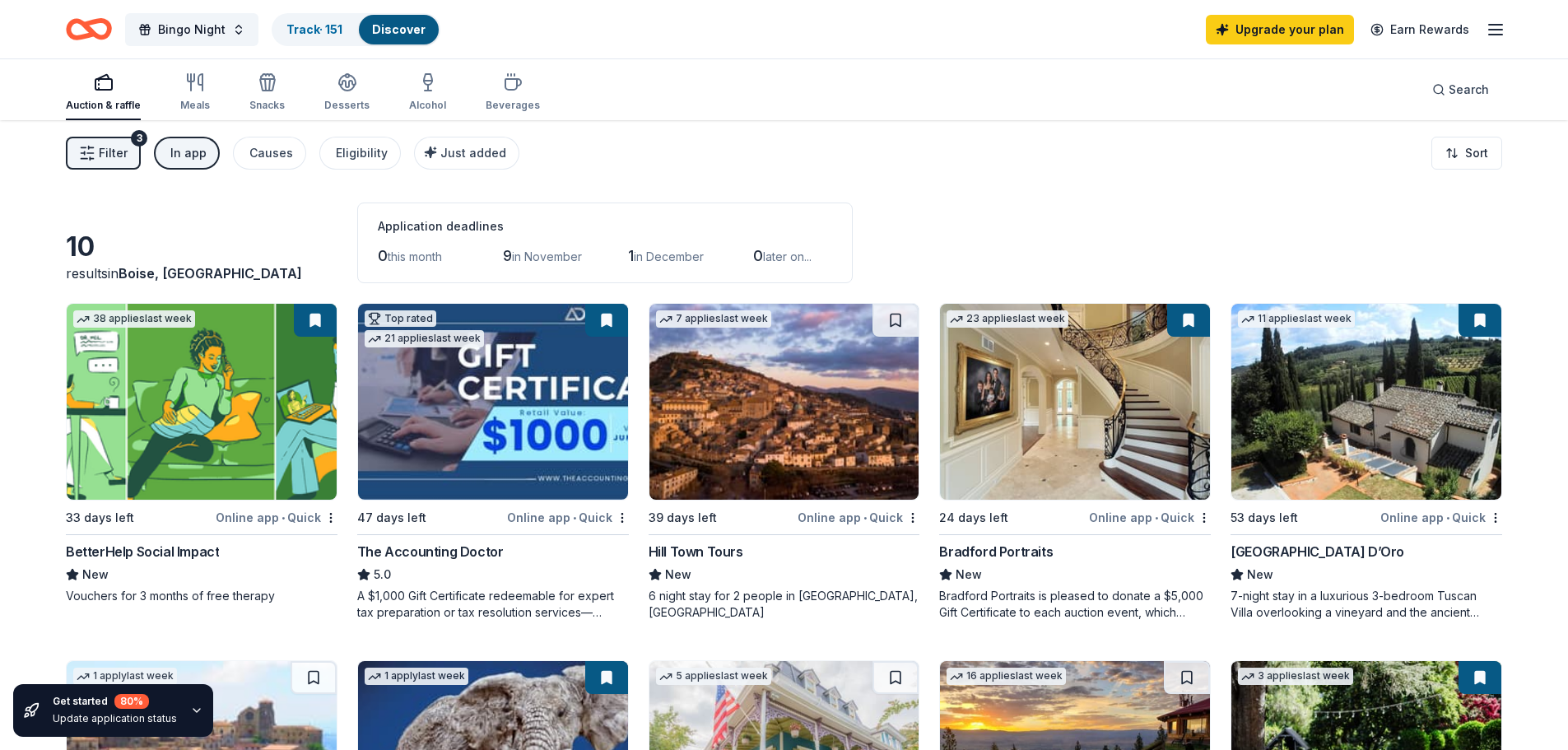
click at [179, 151] on div "In app" at bounding box center [188, 153] width 36 height 20
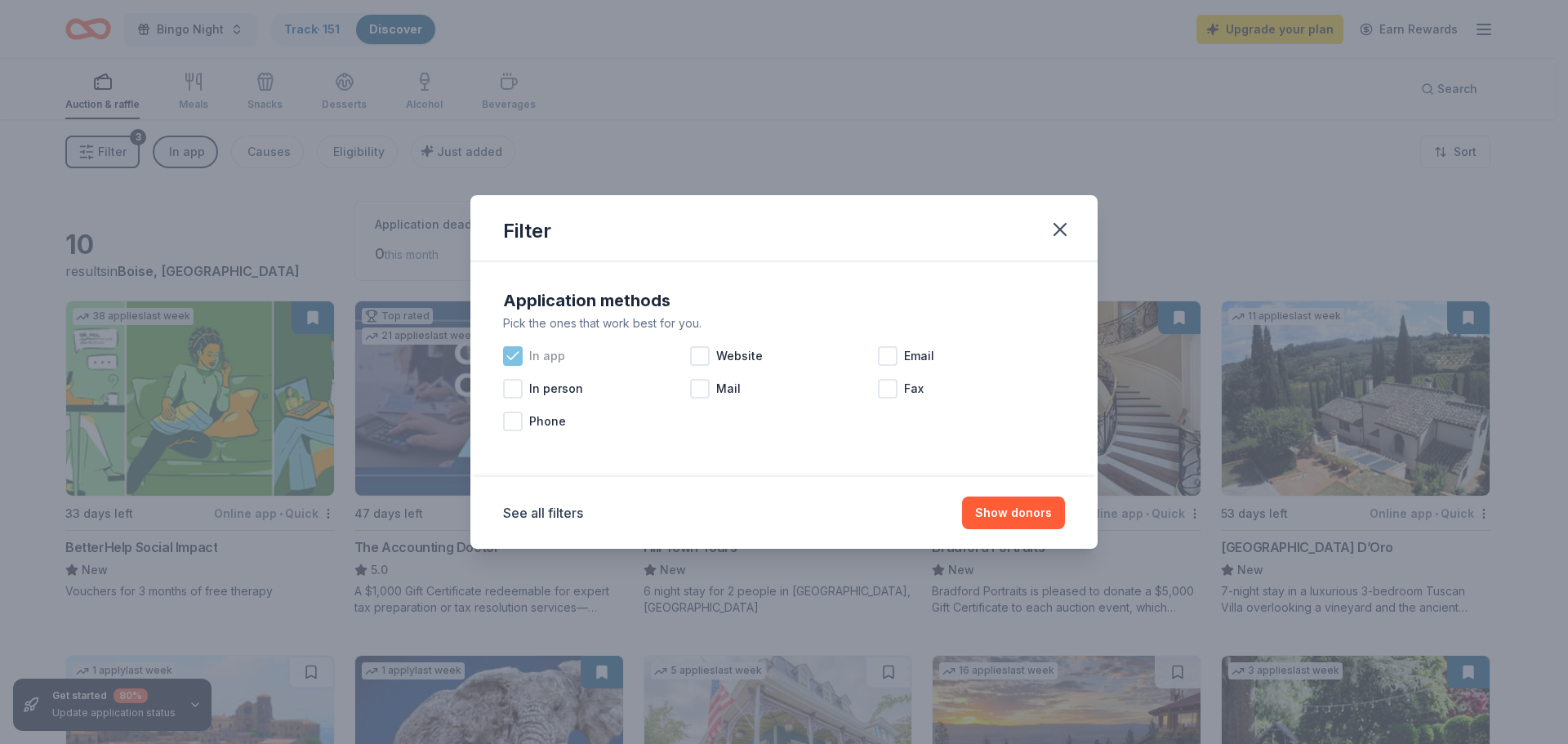
click at [511, 358] on icon at bounding box center [512, 356] width 10 height 8
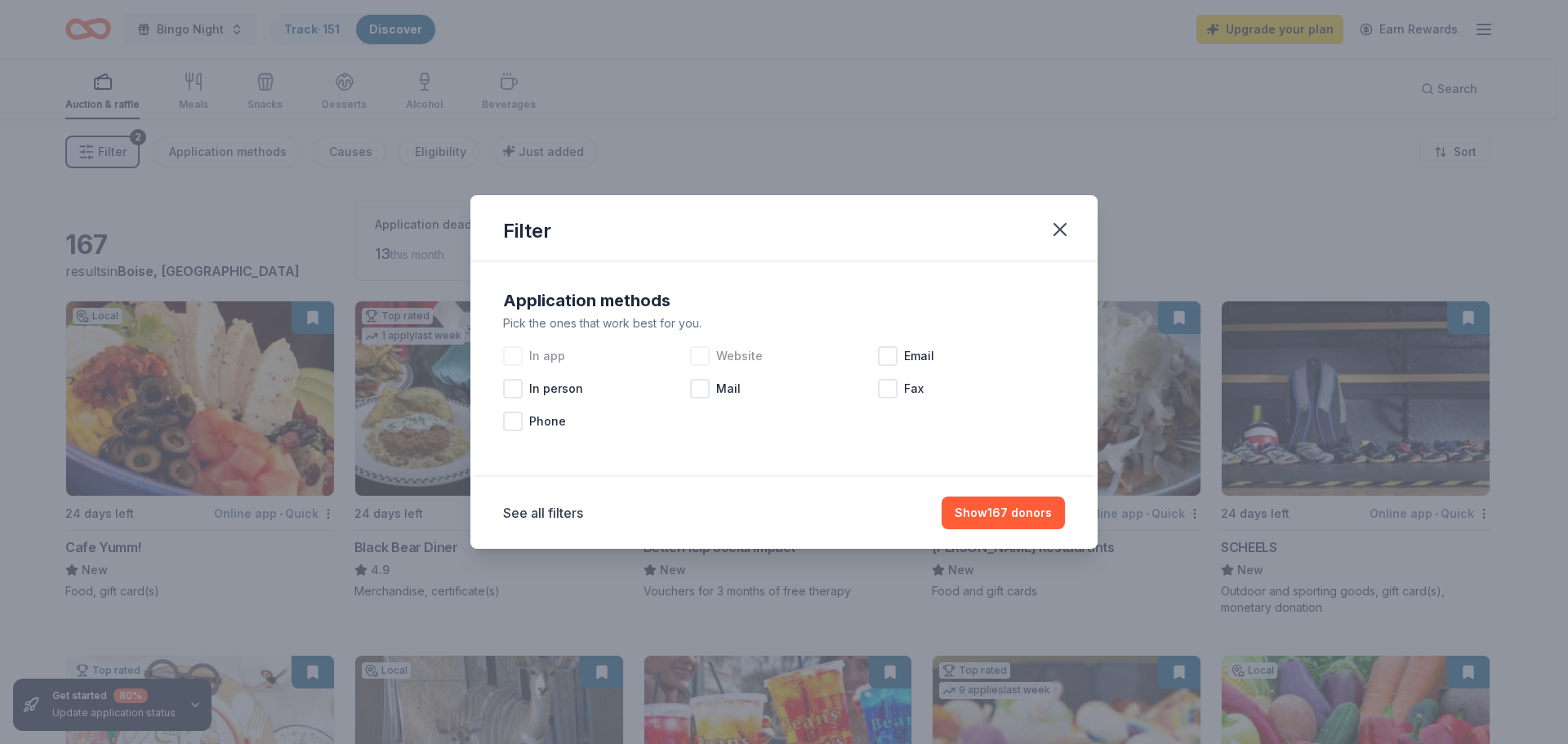
click at [702, 355] on div at bounding box center [700, 356] width 20 height 20
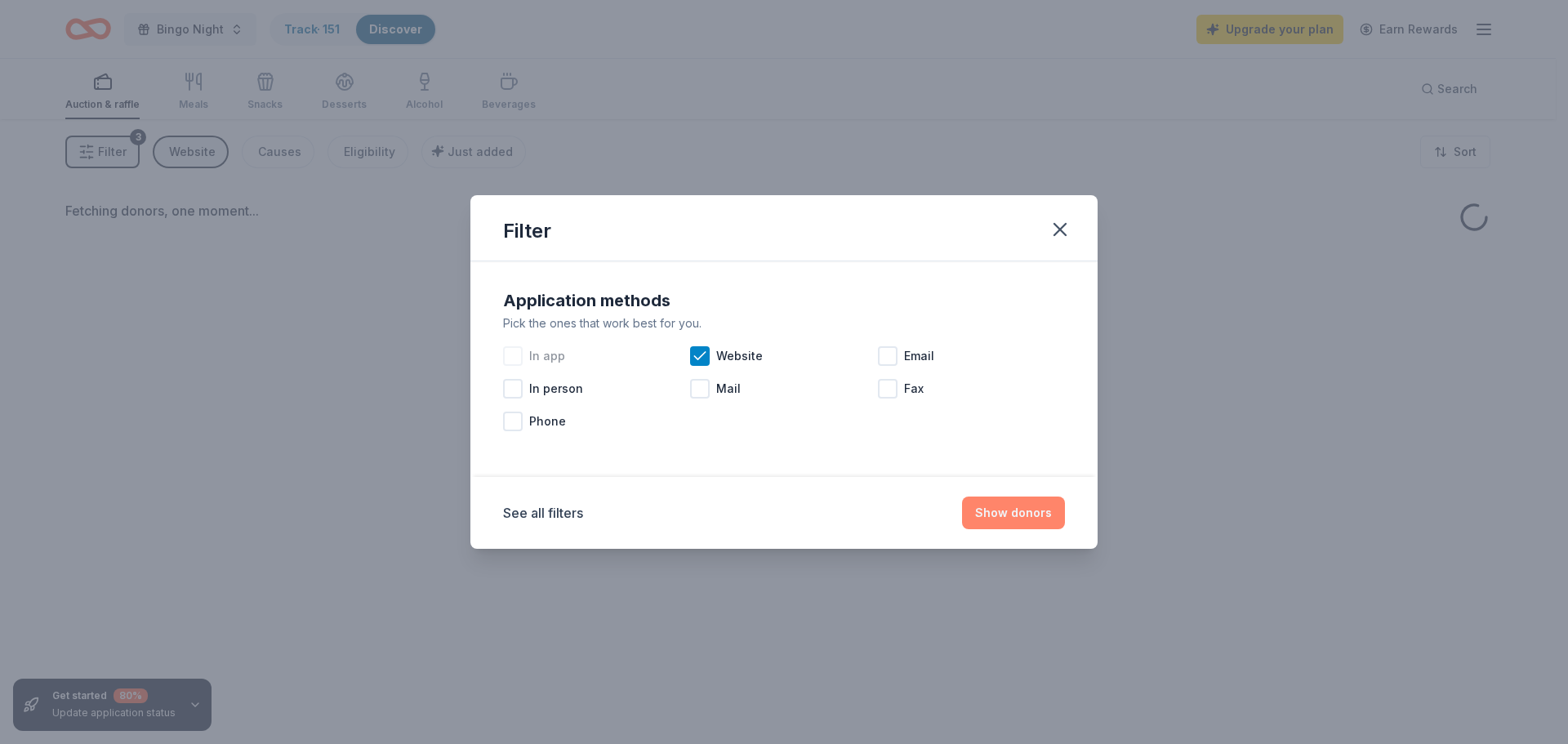
click at [1033, 511] on button "Show donors" at bounding box center [1014, 512] width 103 height 33
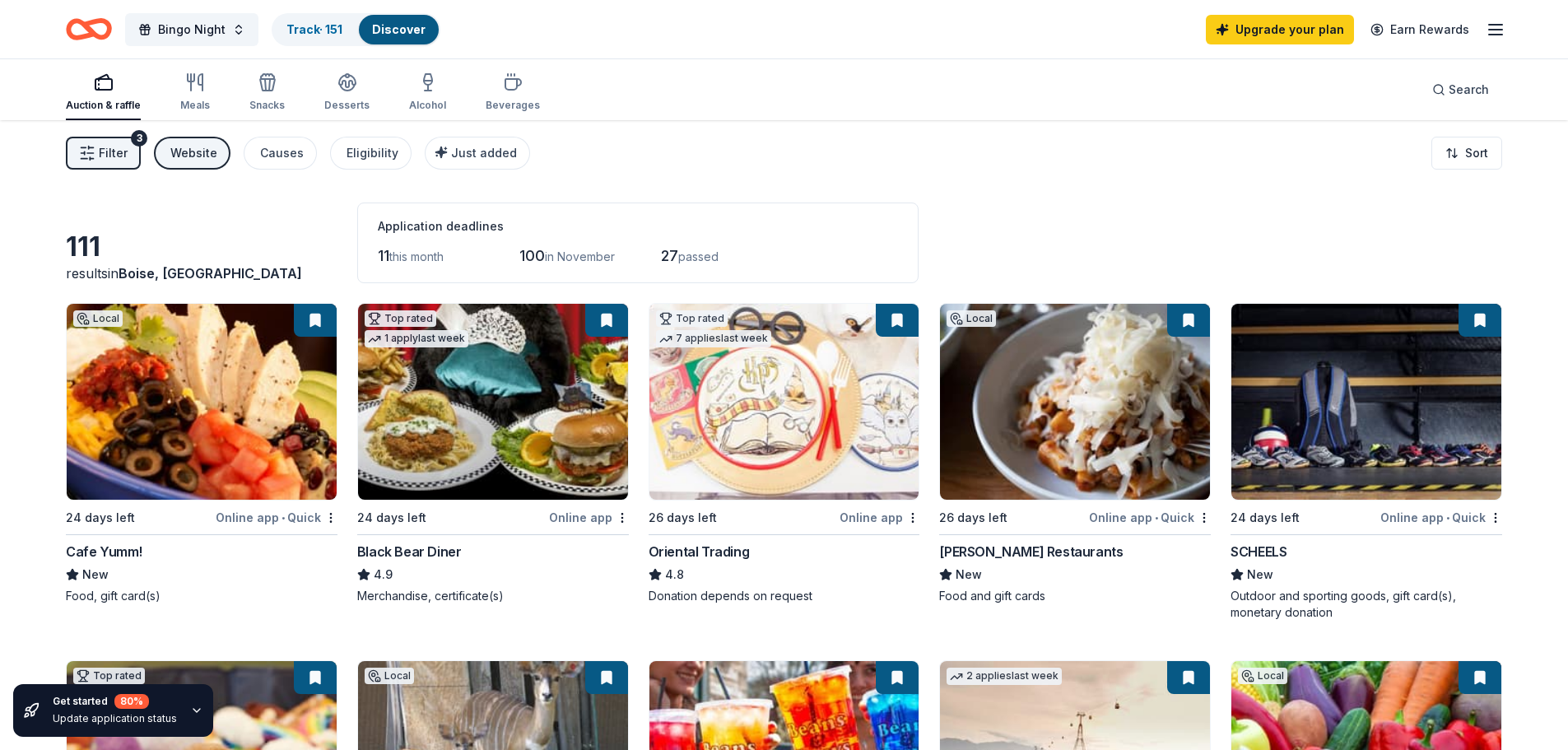
click at [199, 150] on div "Website" at bounding box center [194, 153] width 47 height 20
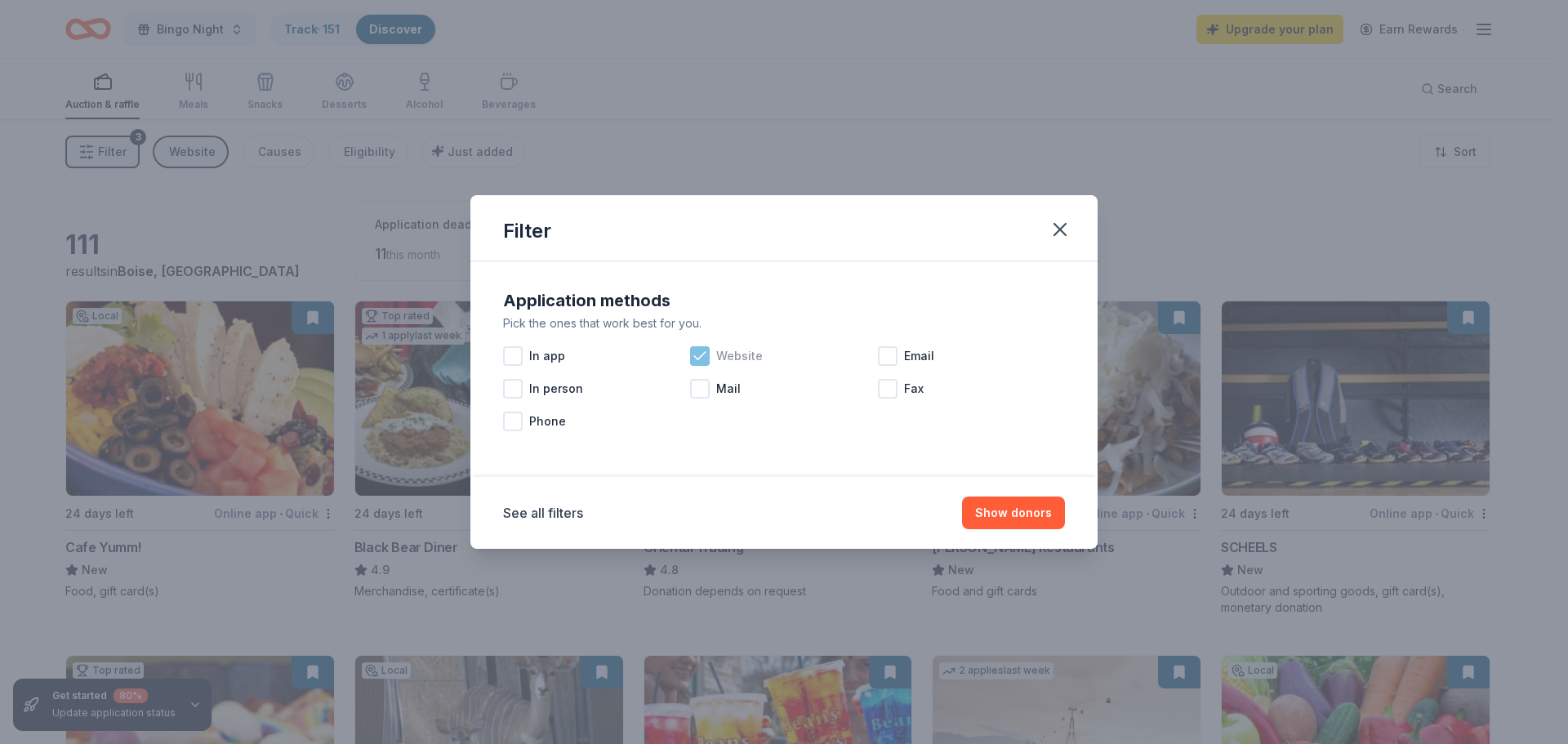
click at [703, 353] on icon at bounding box center [700, 356] width 16 height 16
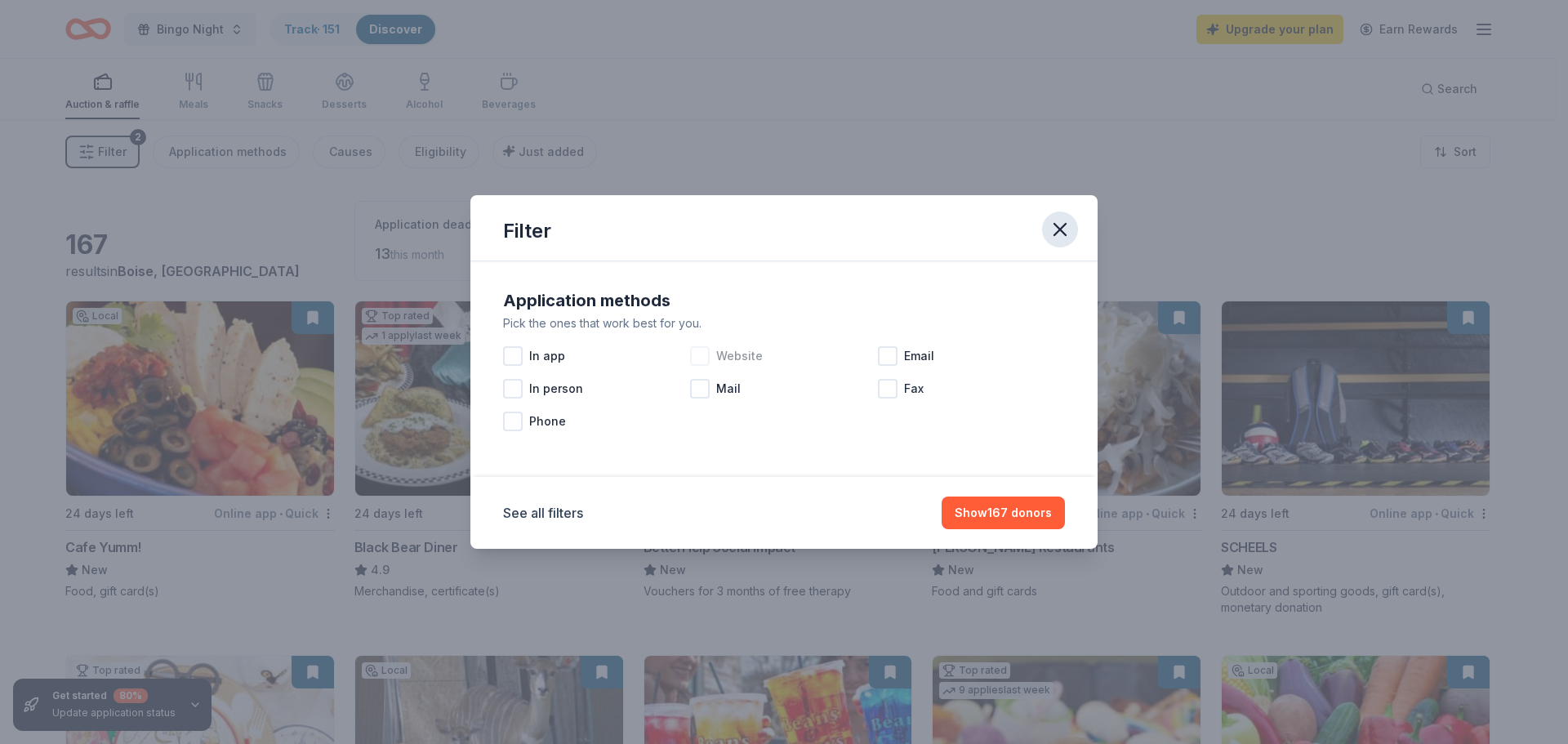
click at [1066, 223] on icon "button" at bounding box center [1060, 229] width 23 height 23
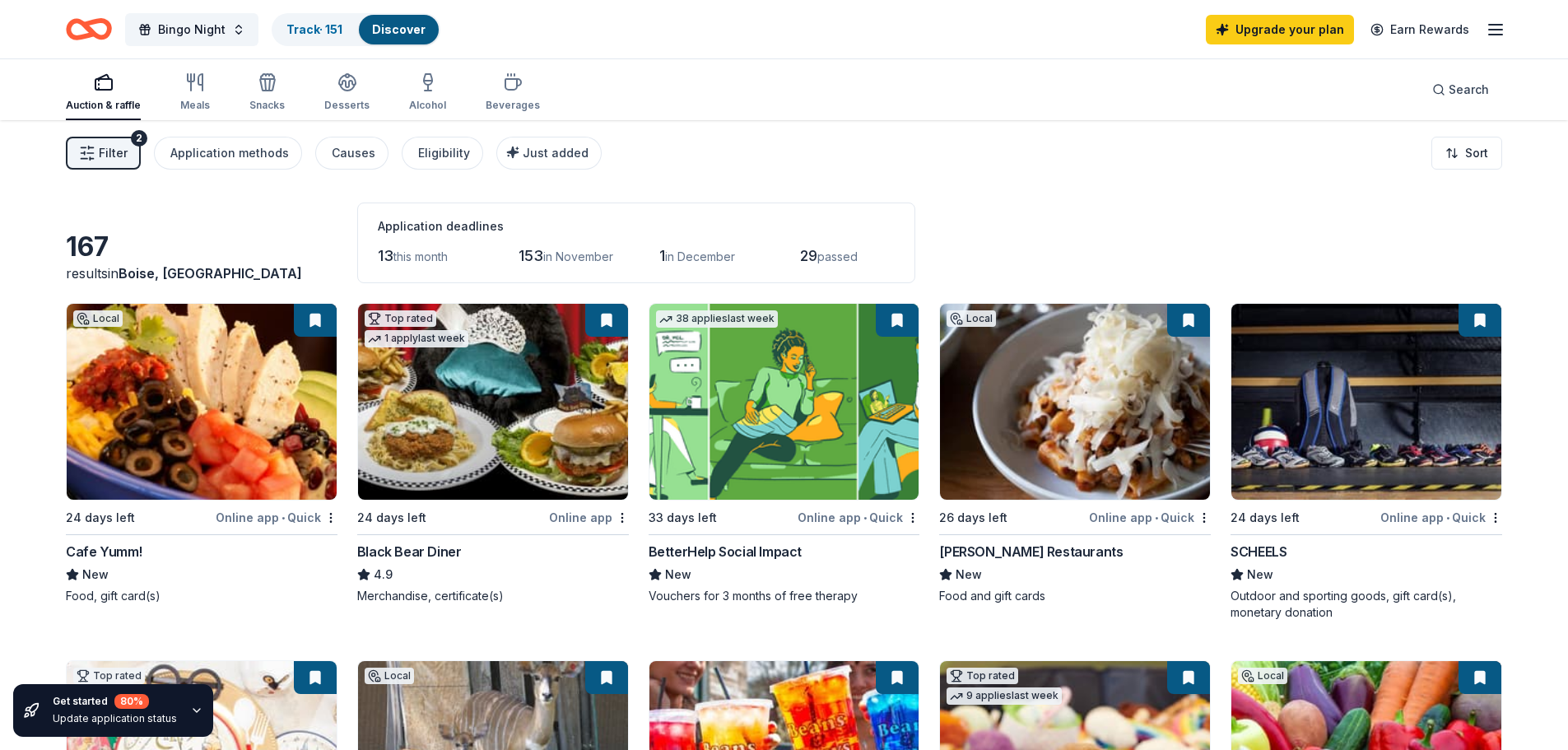
click at [124, 148] on button "Filter 2" at bounding box center [103, 153] width 75 height 33
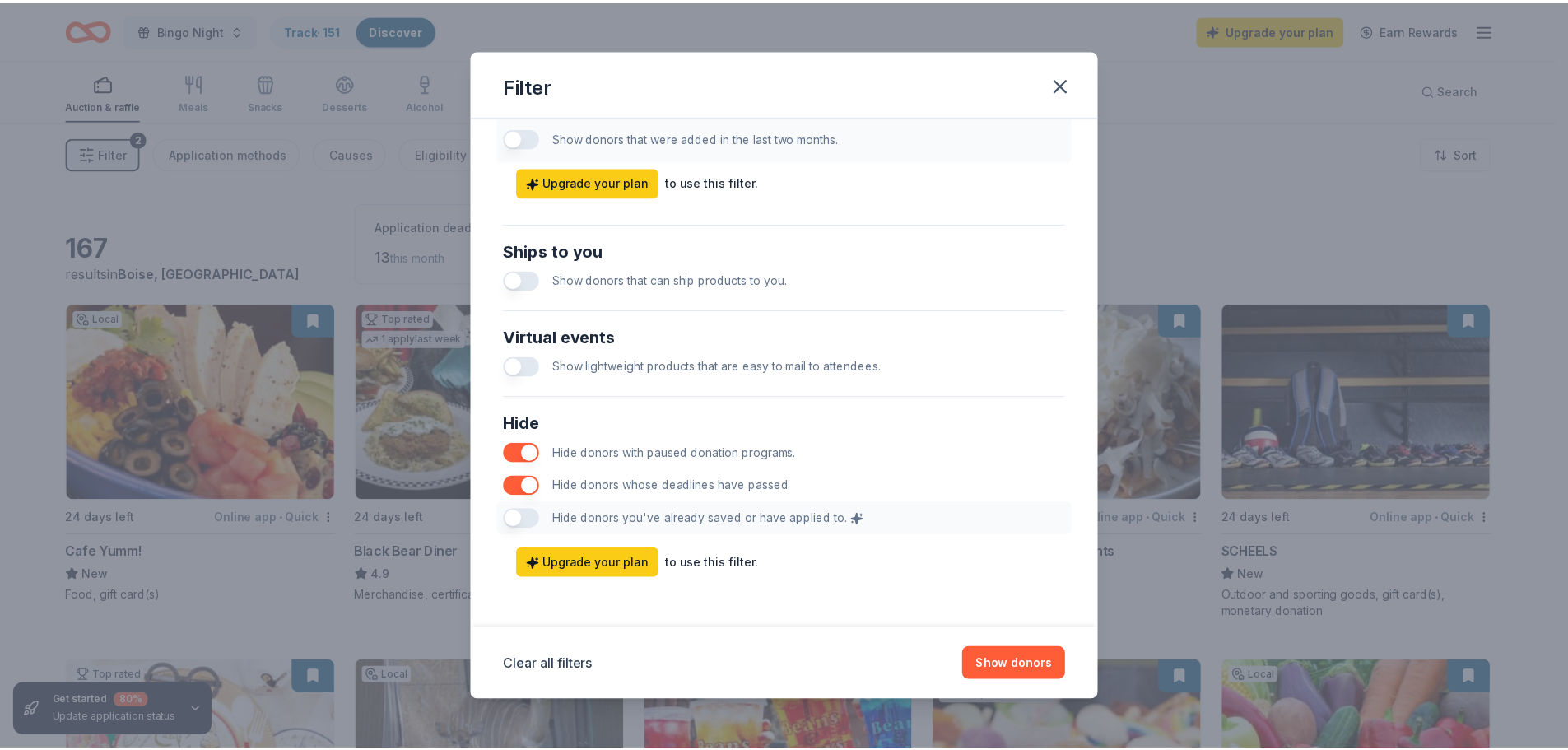
scroll to position [602, 0]
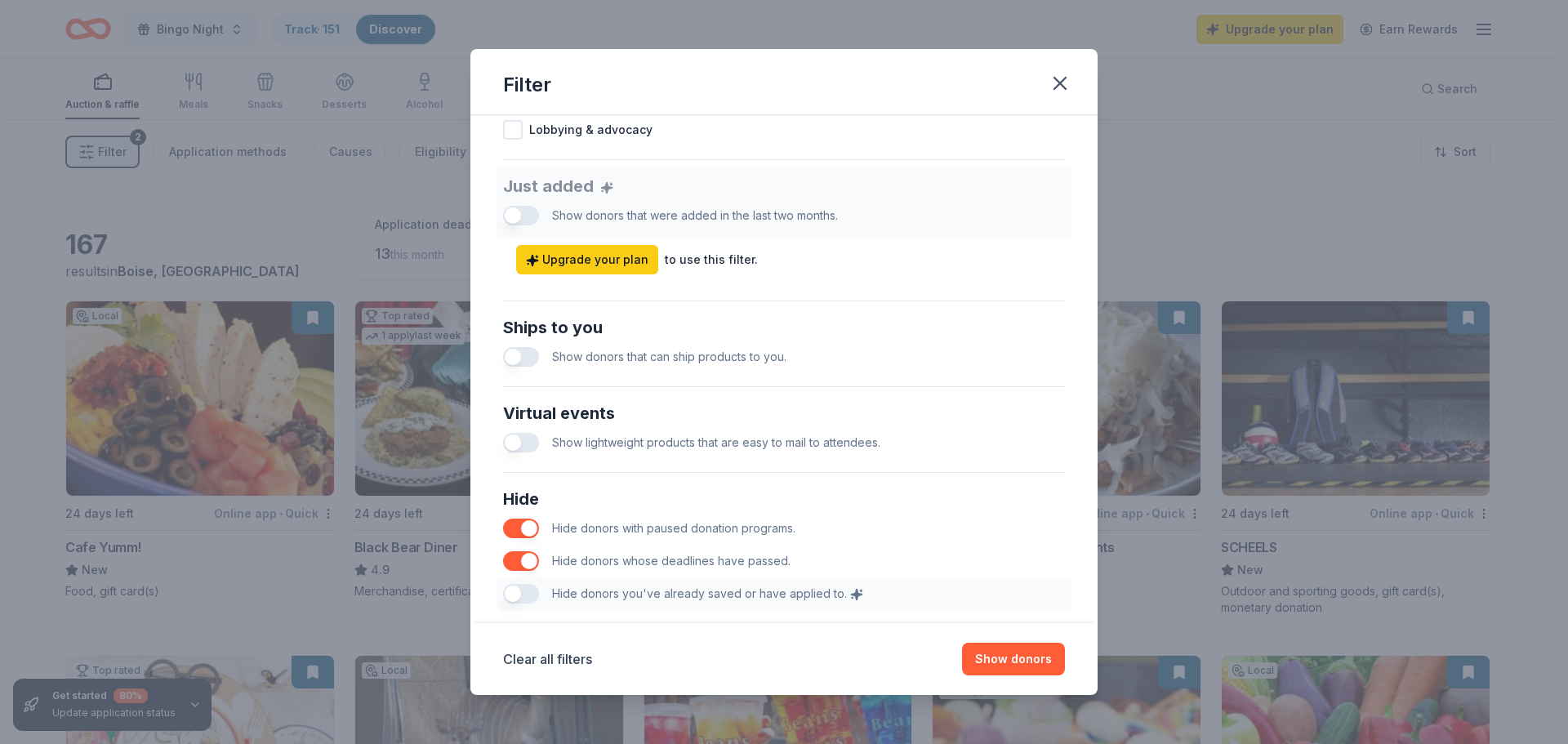
click at [527, 360] on button "button" at bounding box center [520, 357] width 36 height 20
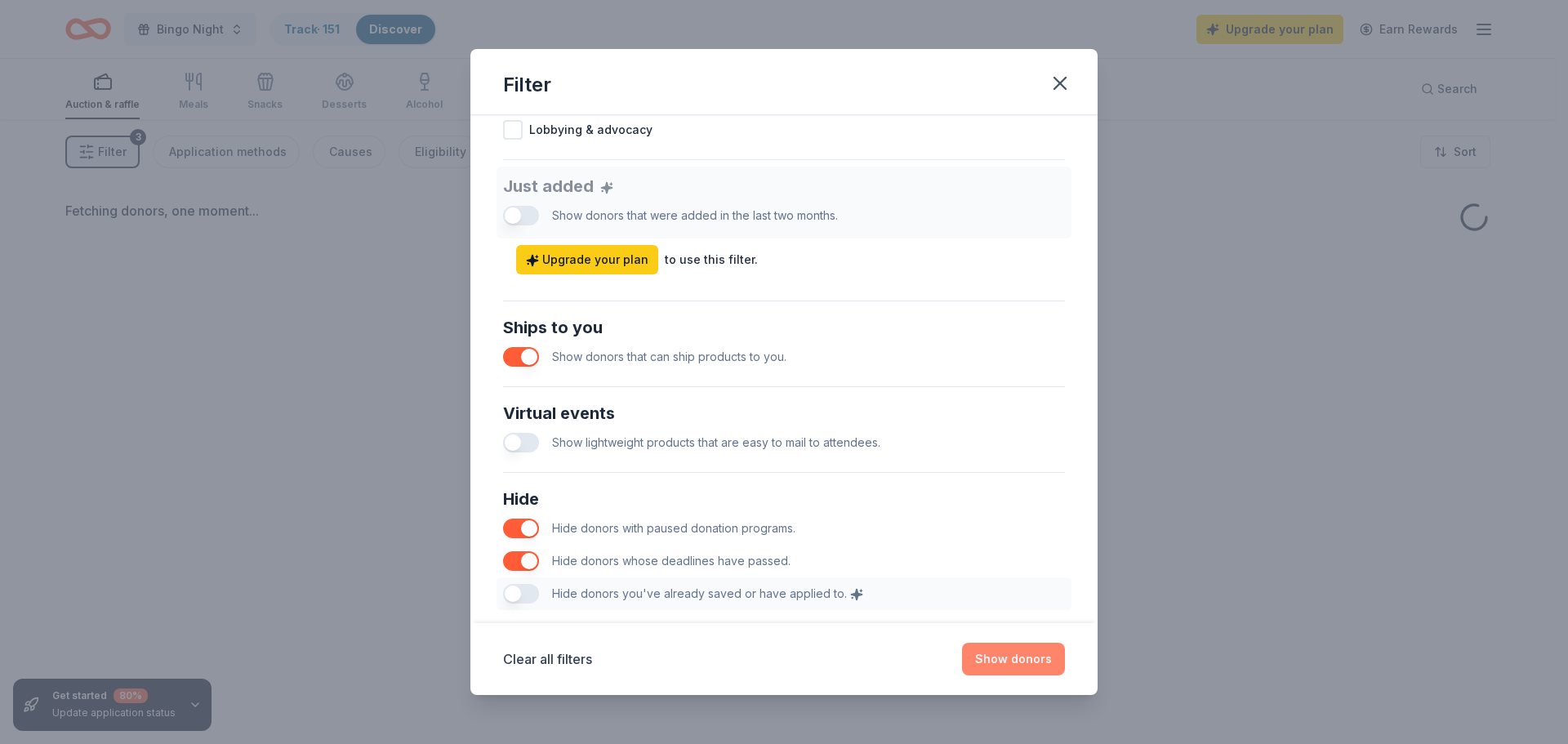
click at [1025, 659] on button "Show donors" at bounding box center [1014, 659] width 103 height 33
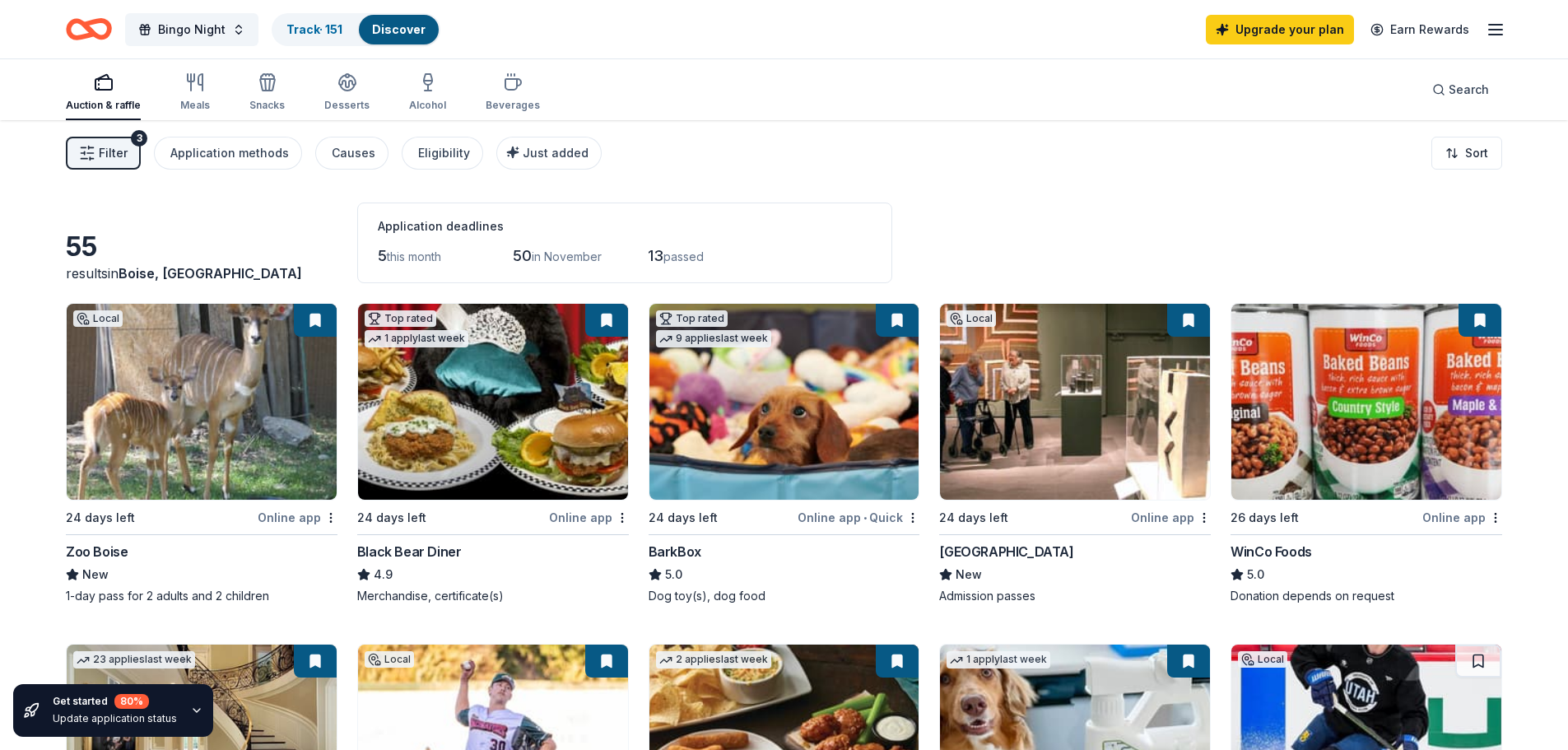
click at [112, 162] on span "Filter" at bounding box center [112, 153] width 28 height 20
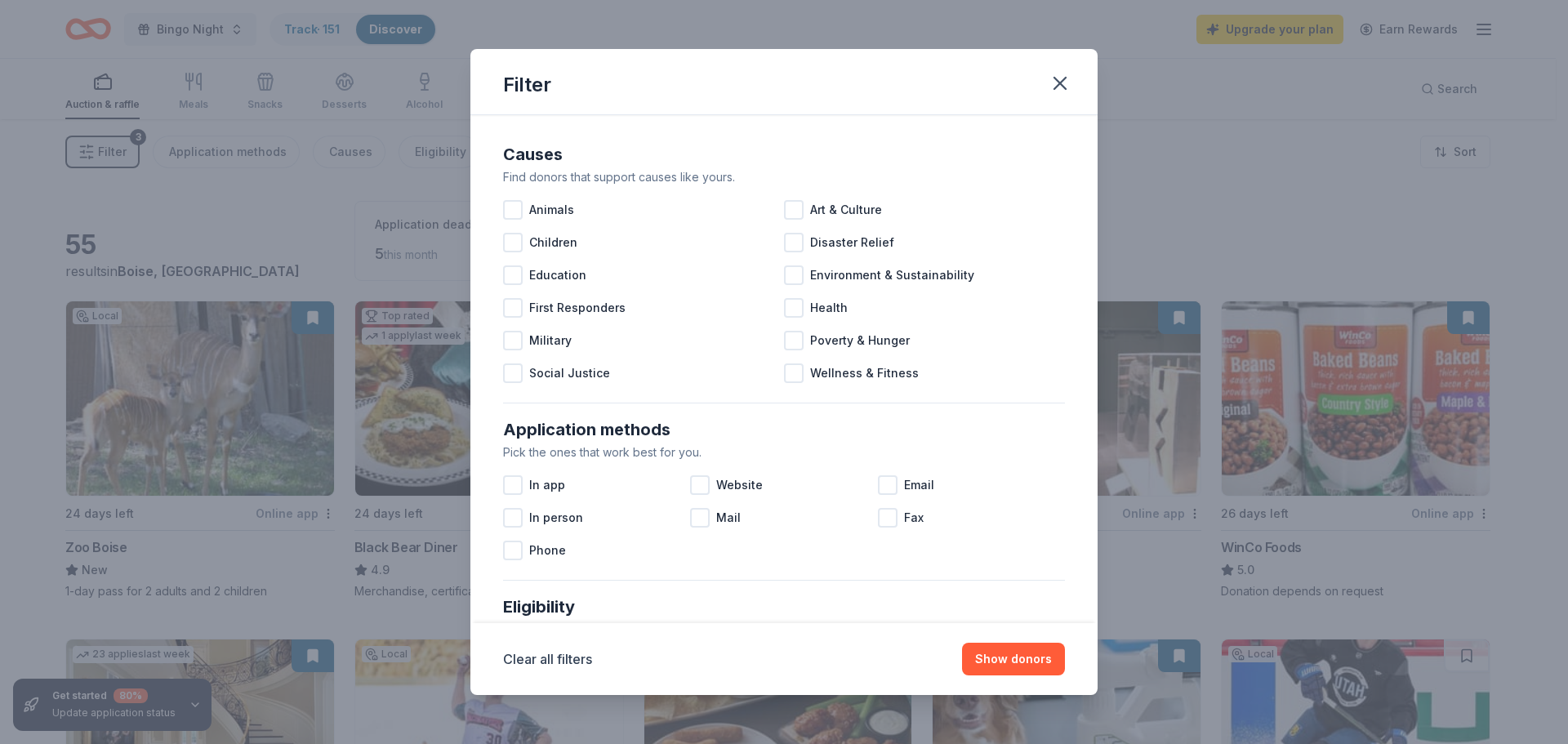
click at [1217, 121] on div "Filter Causes Find donors that support causes like yours. Animals Art & Culture…" at bounding box center [784, 372] width 1568 height 744
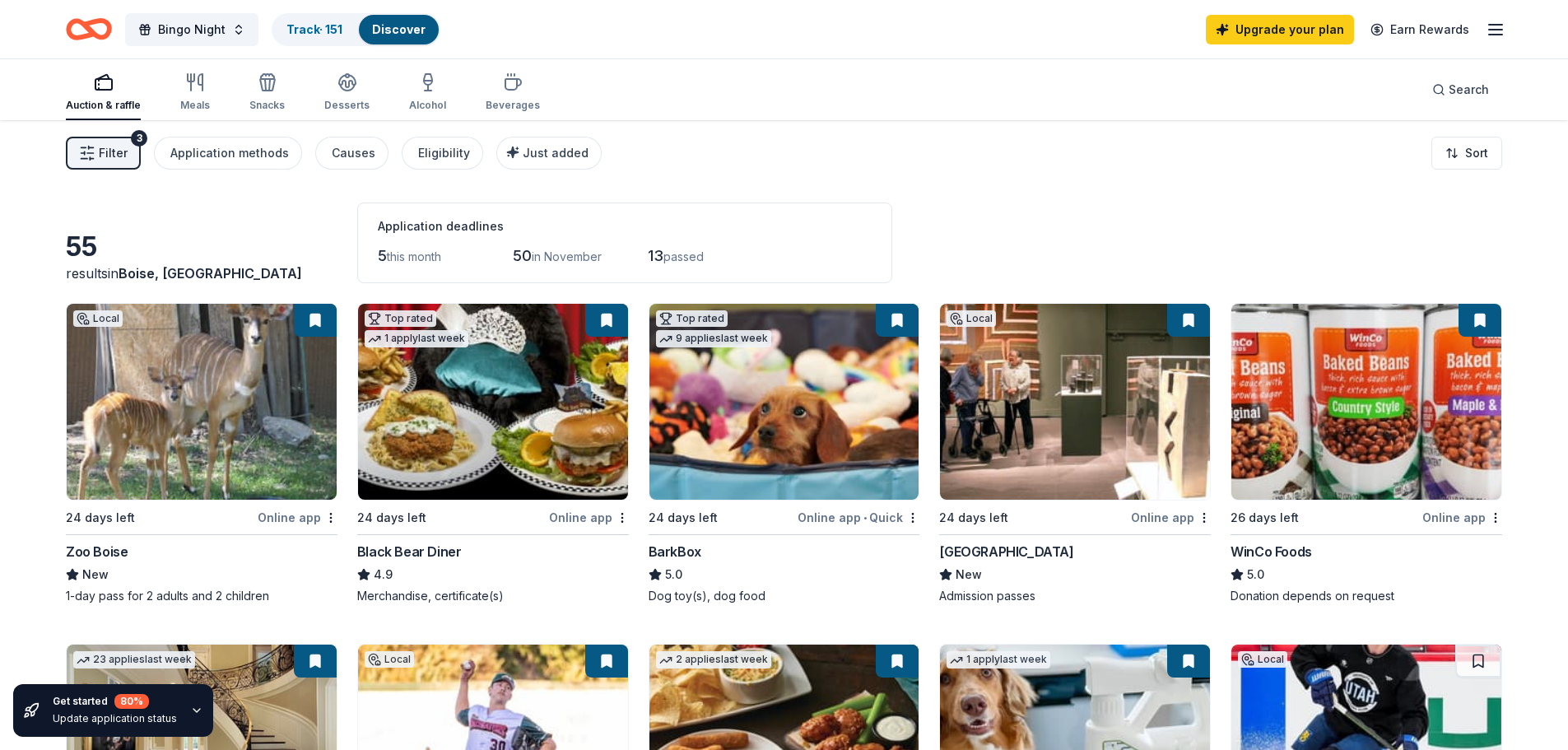
click at [86, 154] on icon "button" at bounding box center [87, 152] width 16 height 16
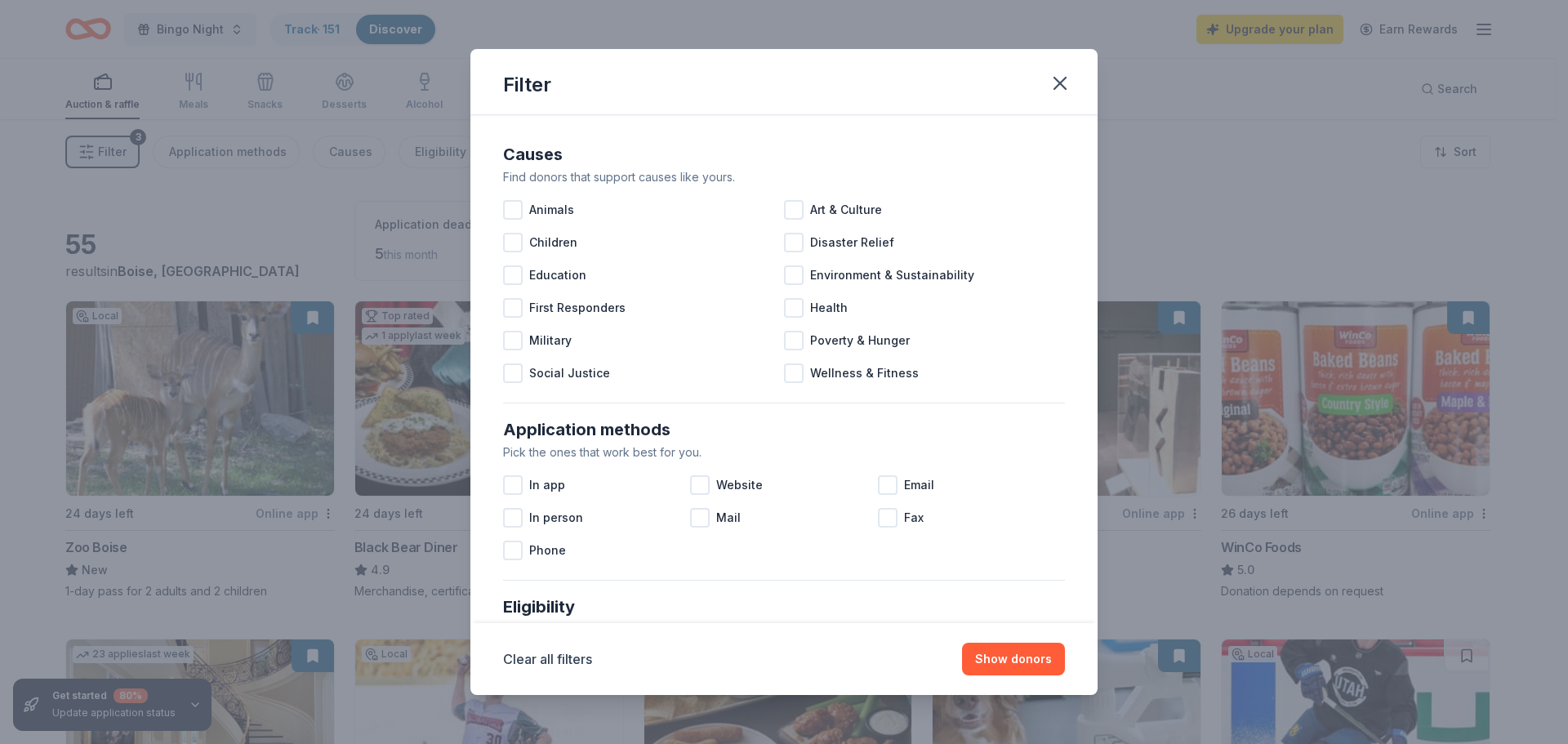
scroll to position [408, 0]
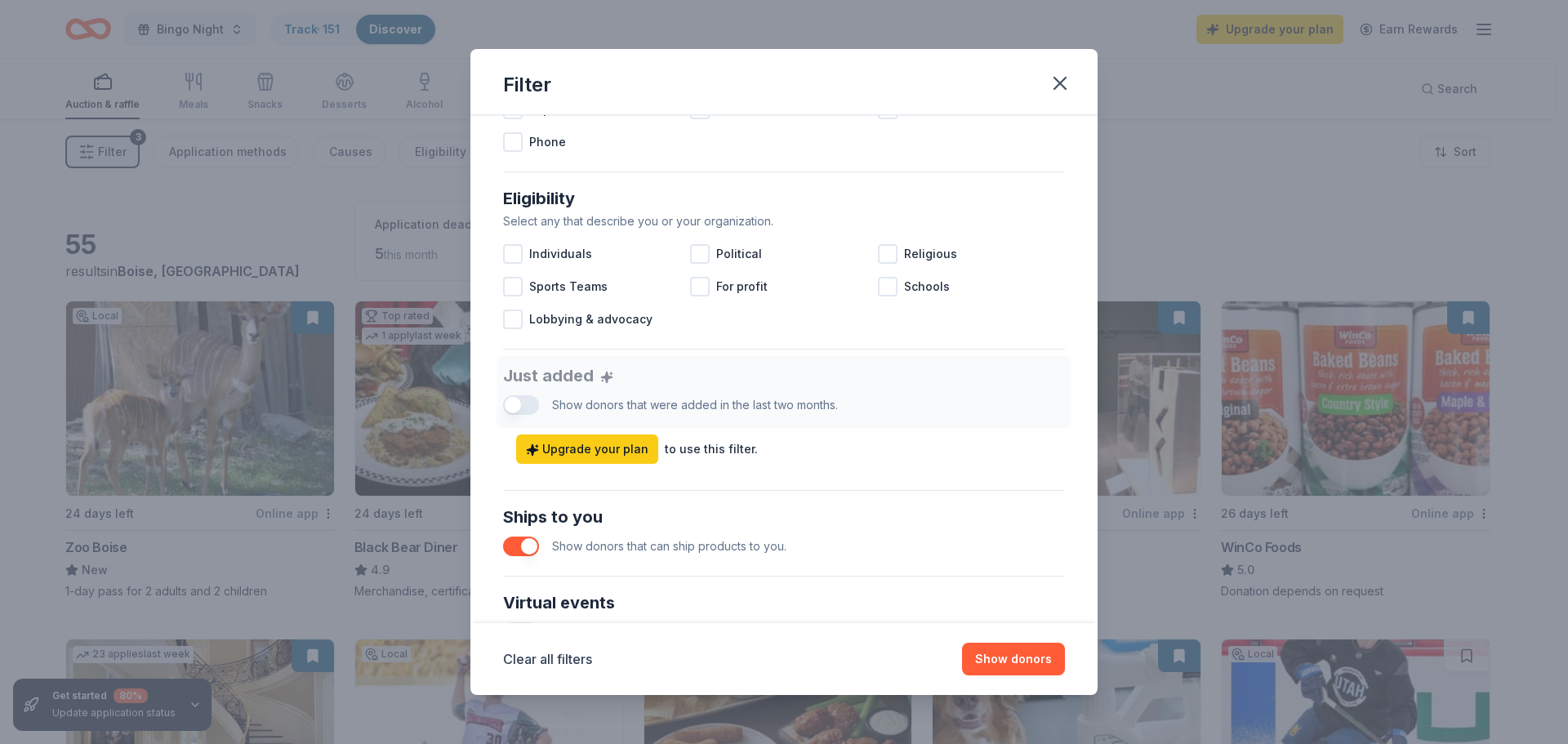
click at [508, 548] on button "button" at bounding box center [520, 546] width 36 height 20
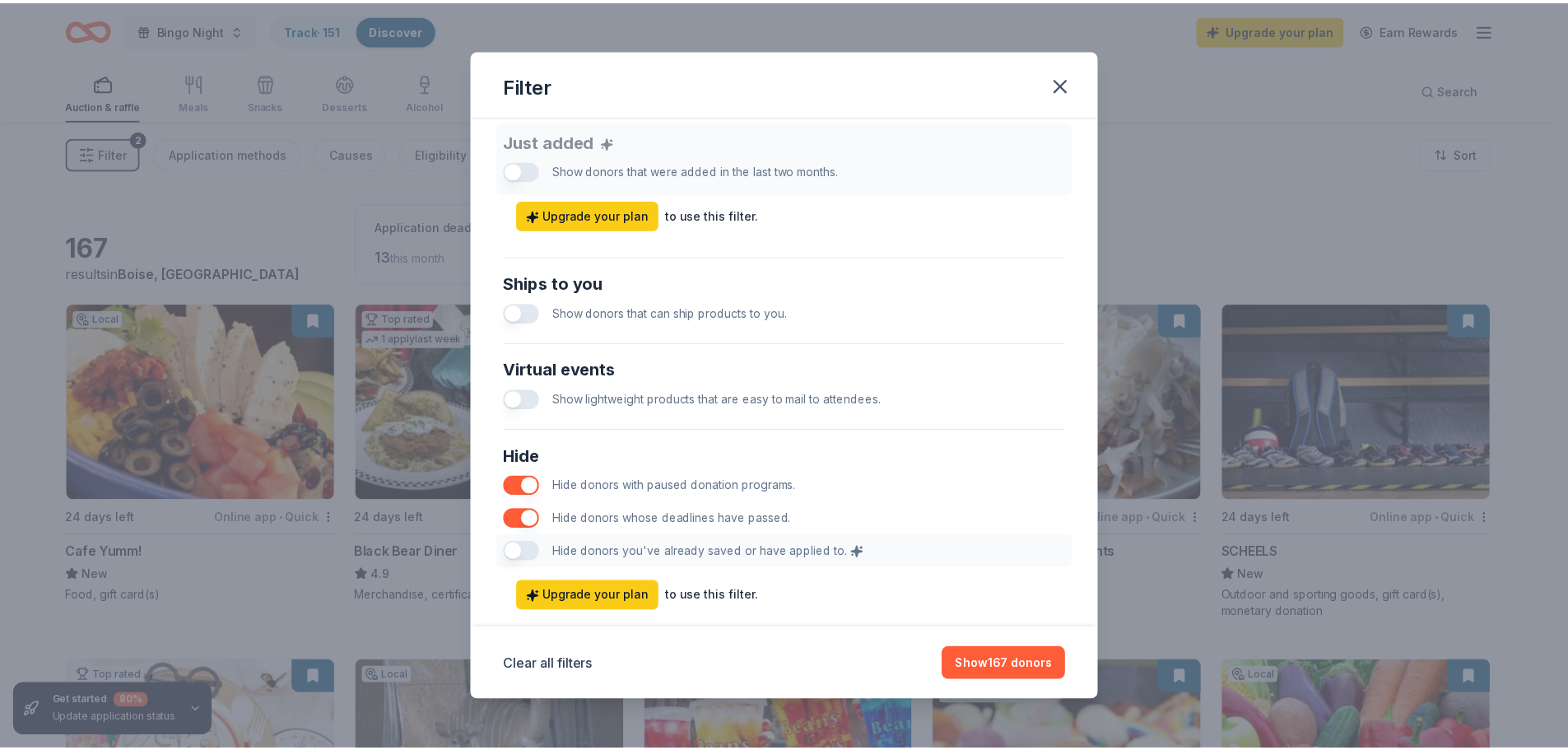
scroll to position [659, 0]
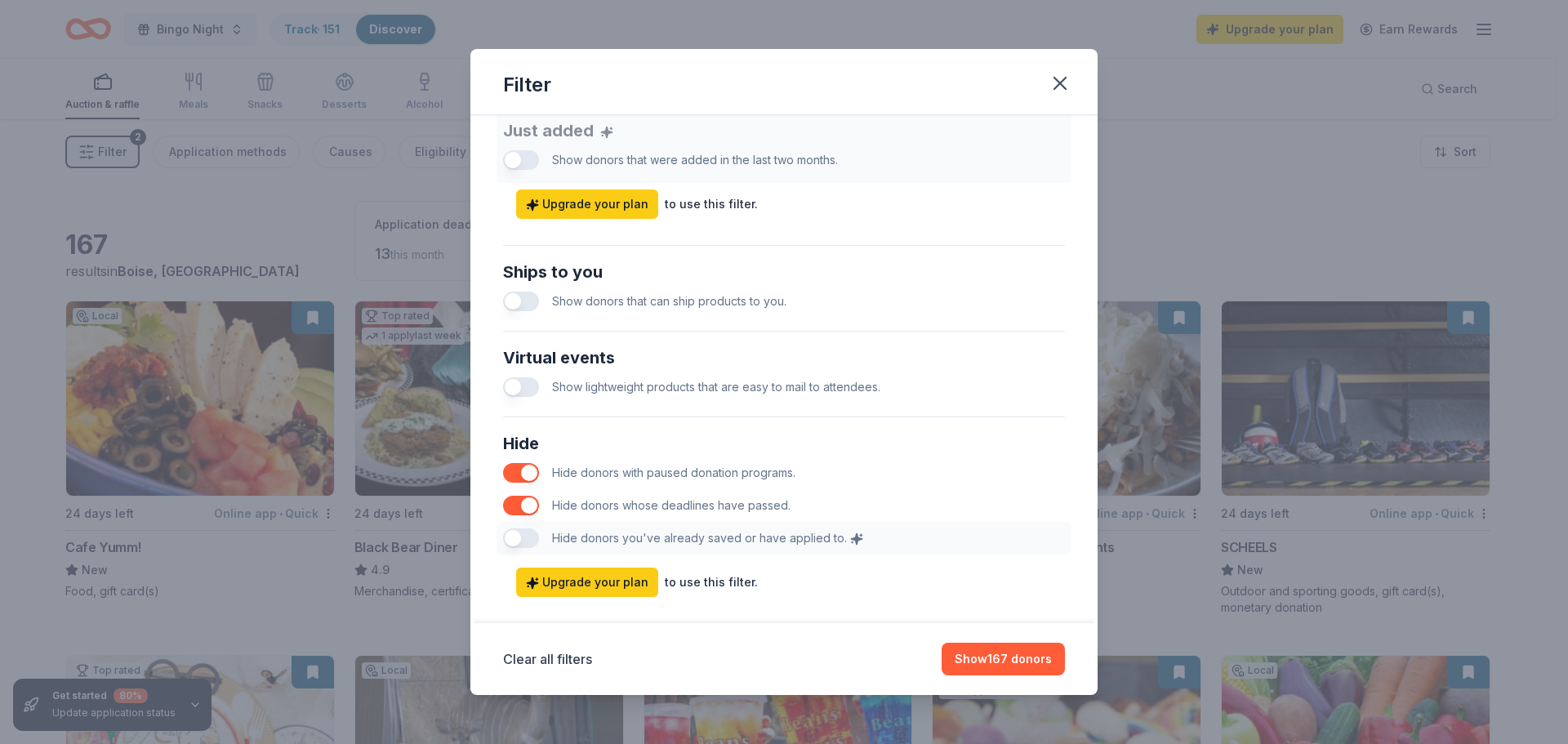
click at [526, 375] on div "Show lightweight products that are easy to mail to attendees." at bounding box center [783, 387] width 562 height 33
click at [521, 390] on button "button" at bounding box center [520, 387] width 36 height 20
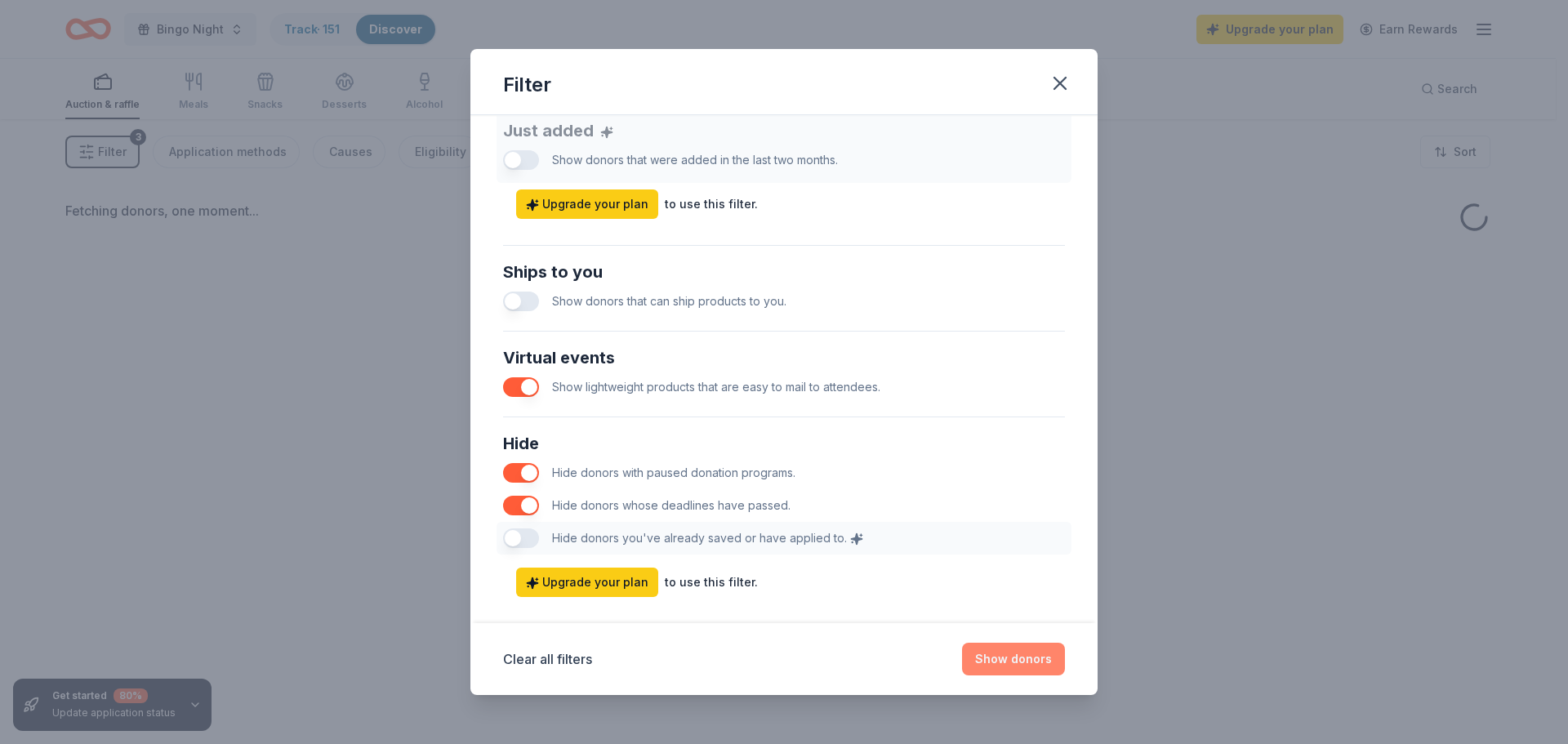
click at [1039, 647] on button "Show donors" at bounding box center [1014, 659] width 103 height 33
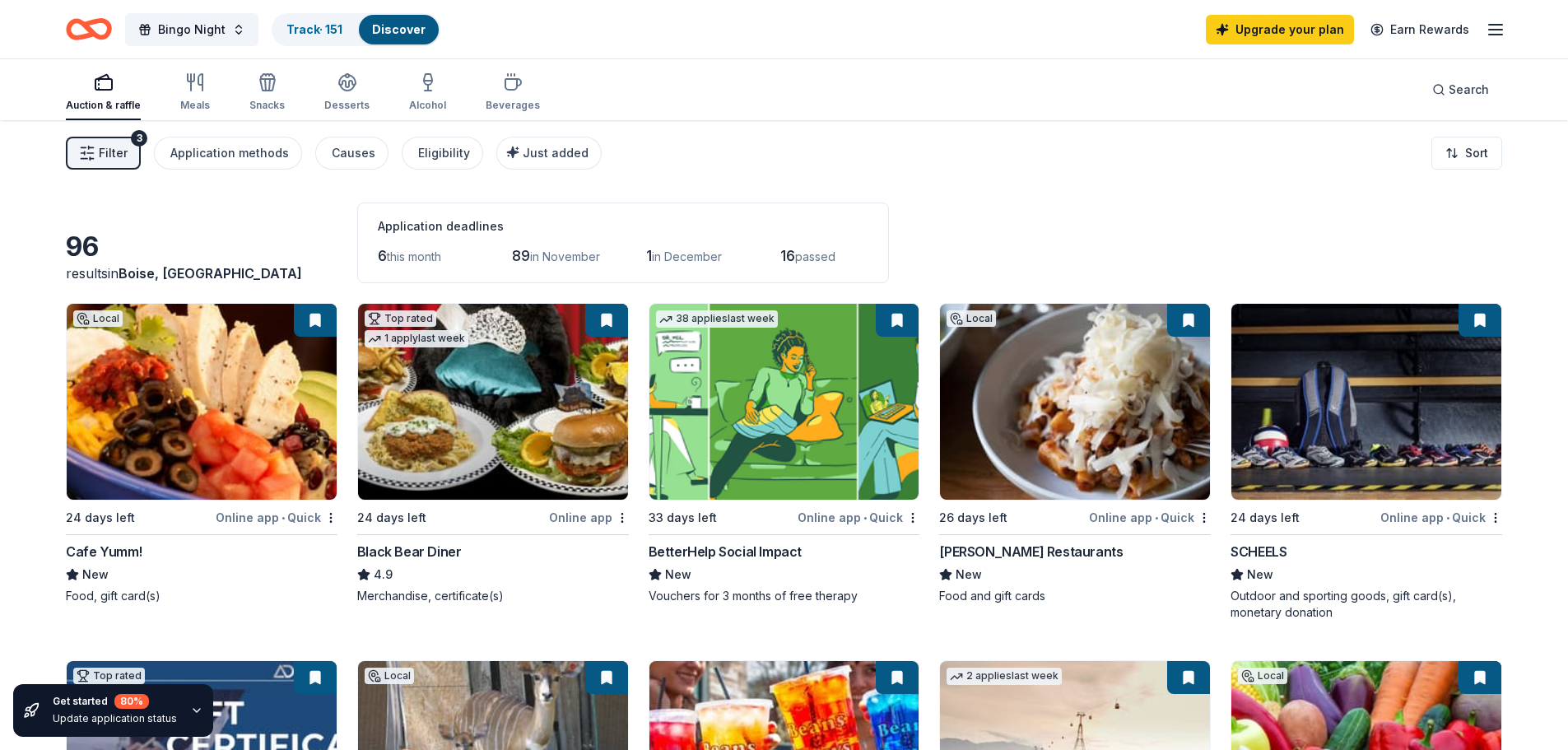
click at [108, 152] on span "Filter" at bounding box center [112, 153] width 28 height 20
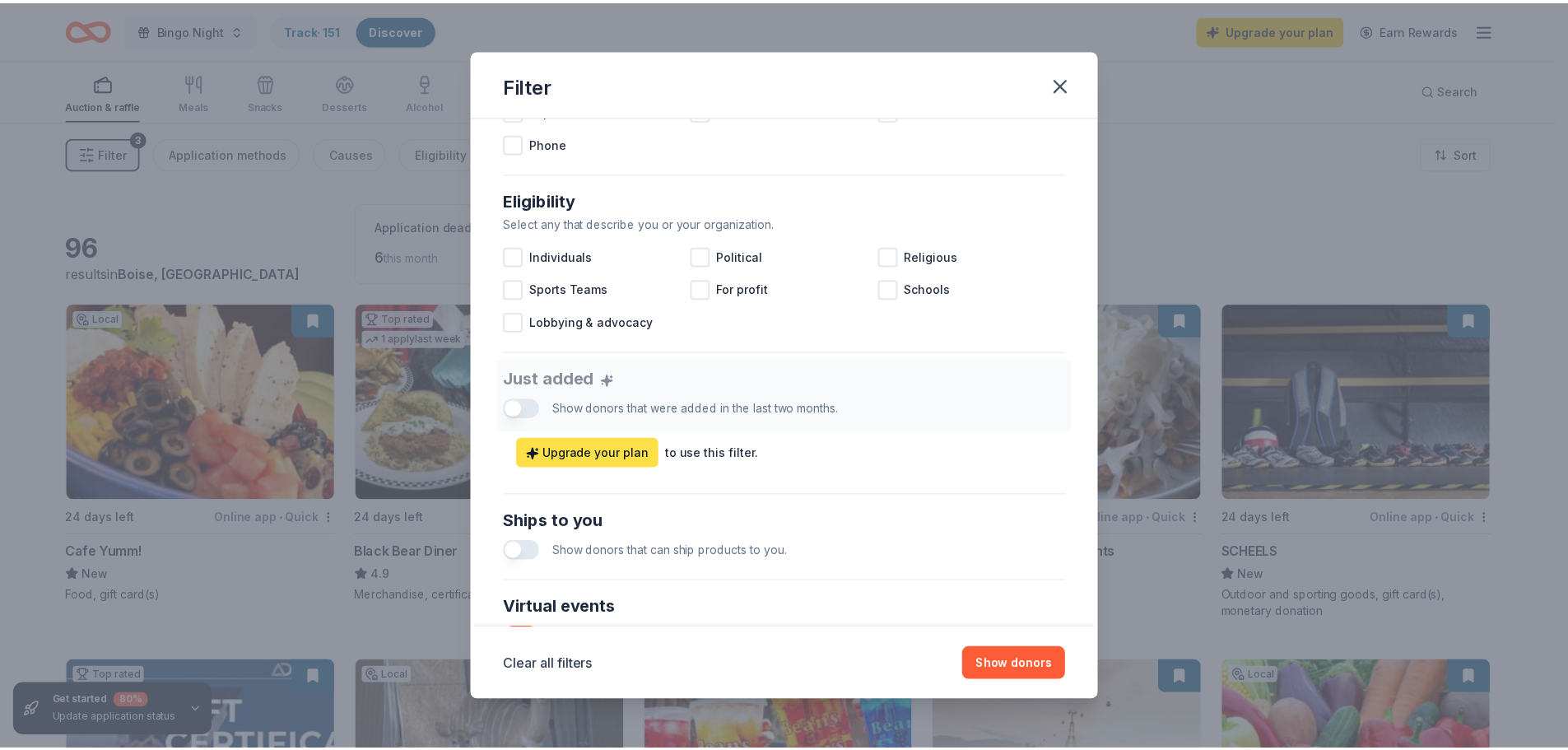
scroll to position [685, 0]
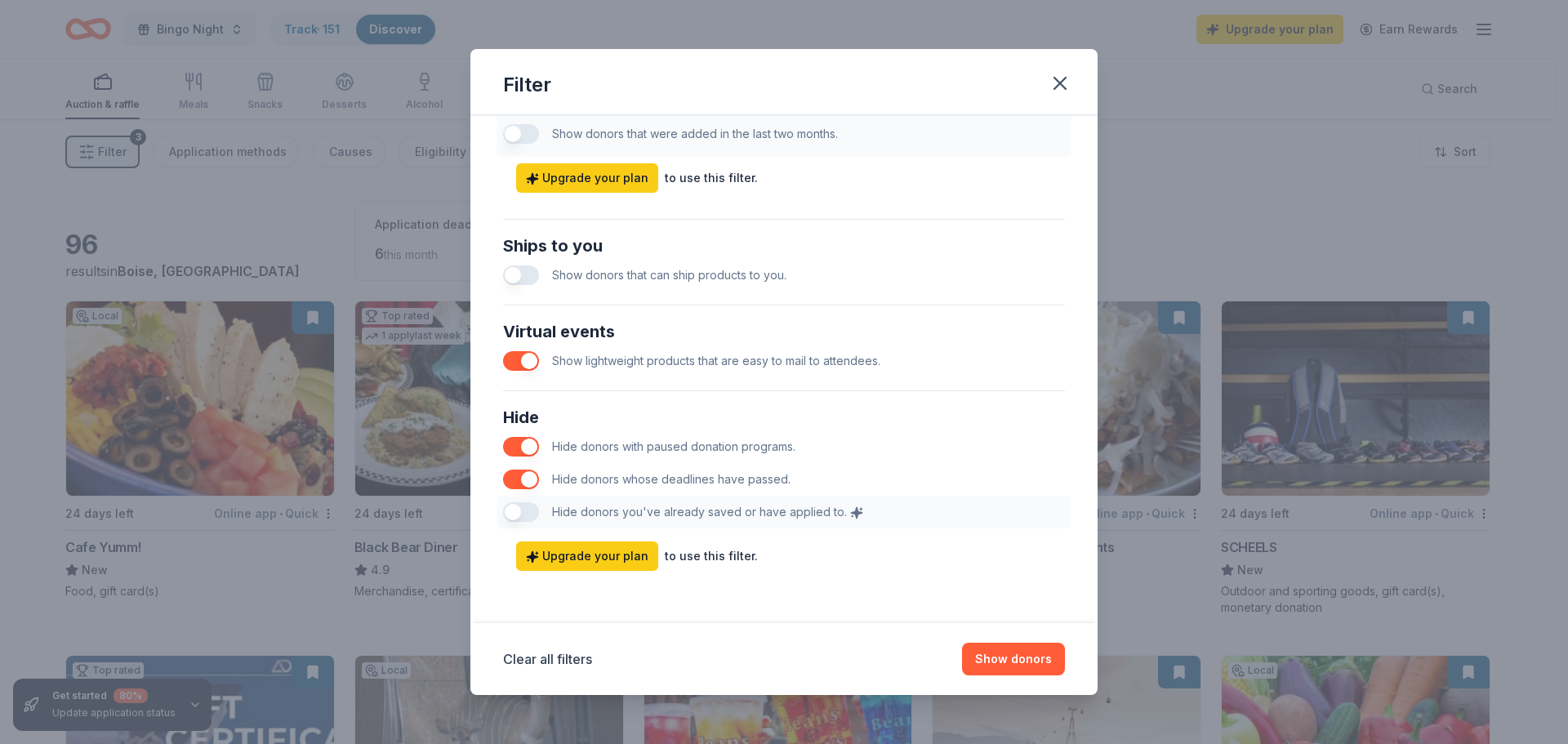
click at [513, 360] on button "button" at bounding box center [520, 360] width 36 height 20
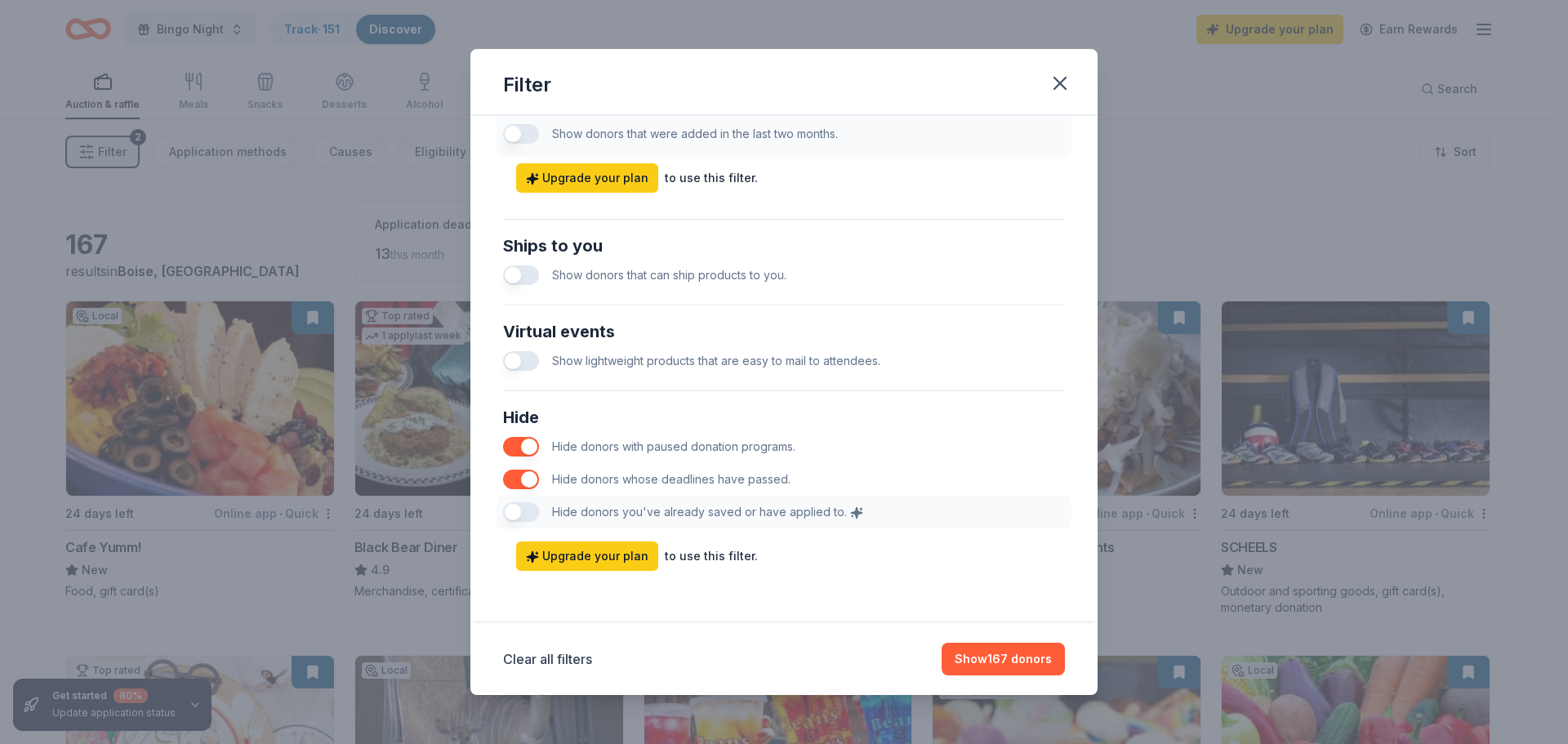
click at [520, 479] on button "button" at bounding box center [520, 479] width 36 height 20
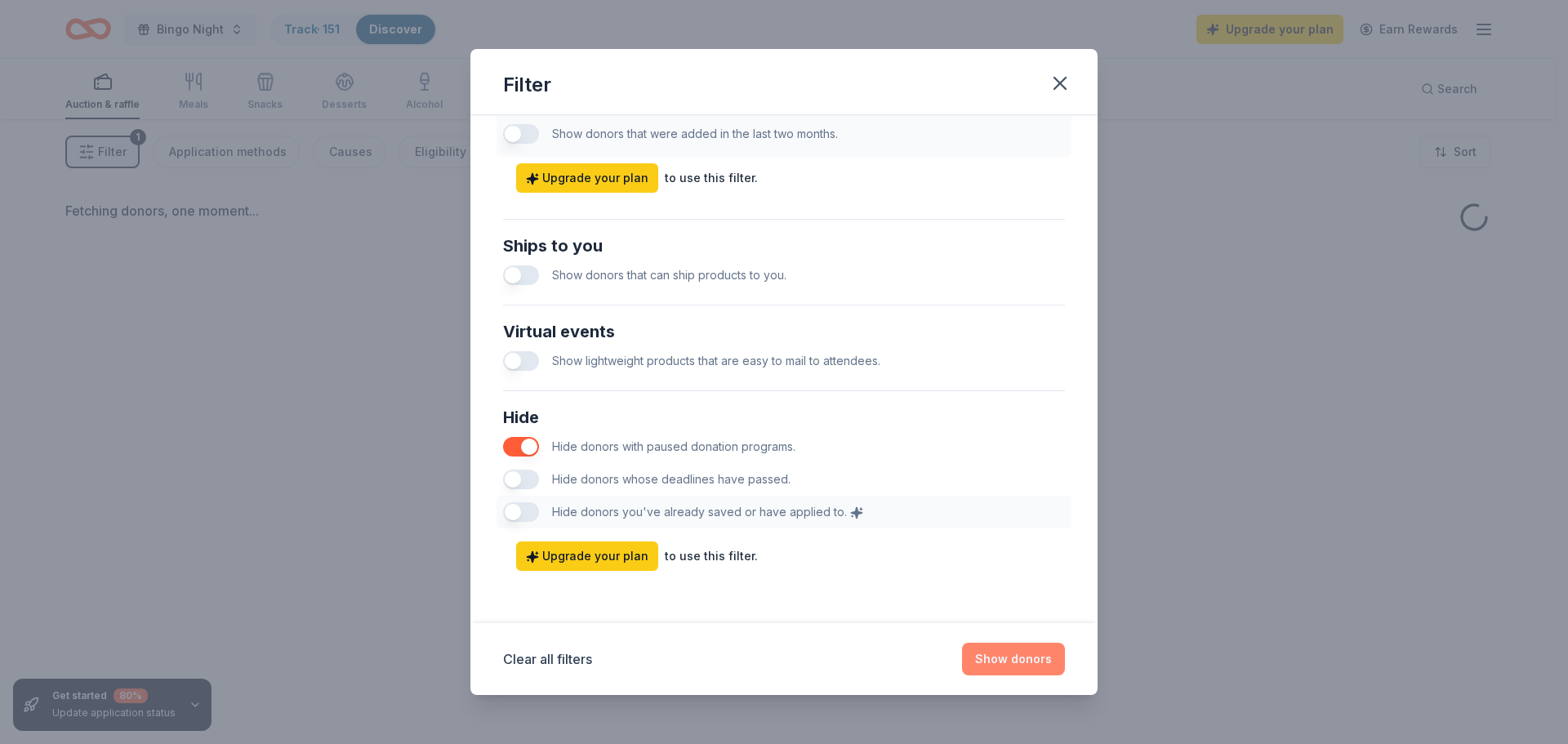
click at [1002, 674] on button "Show donors" at bounding box center [1014, 659] width 103 height 33
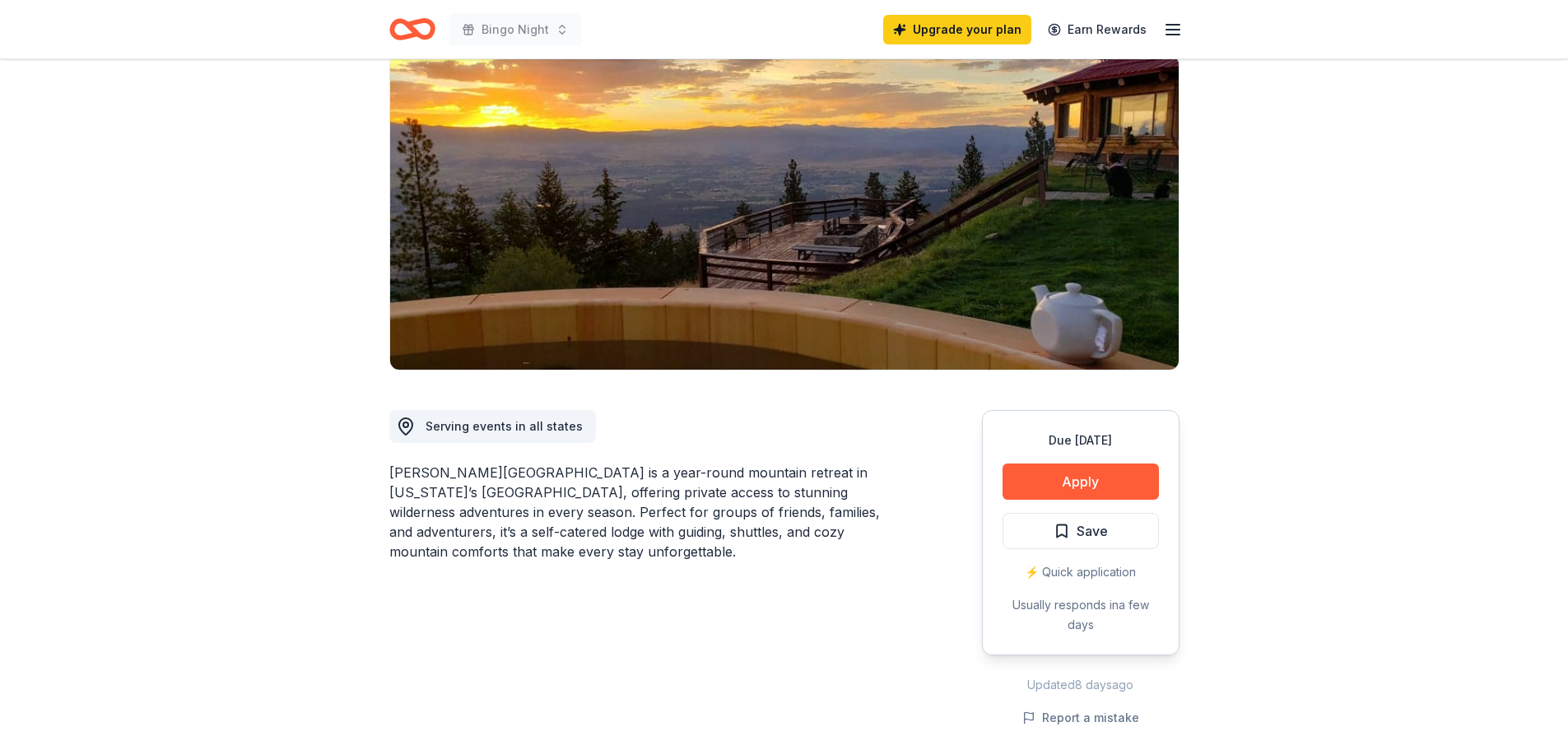
scroll to position [329, 0]
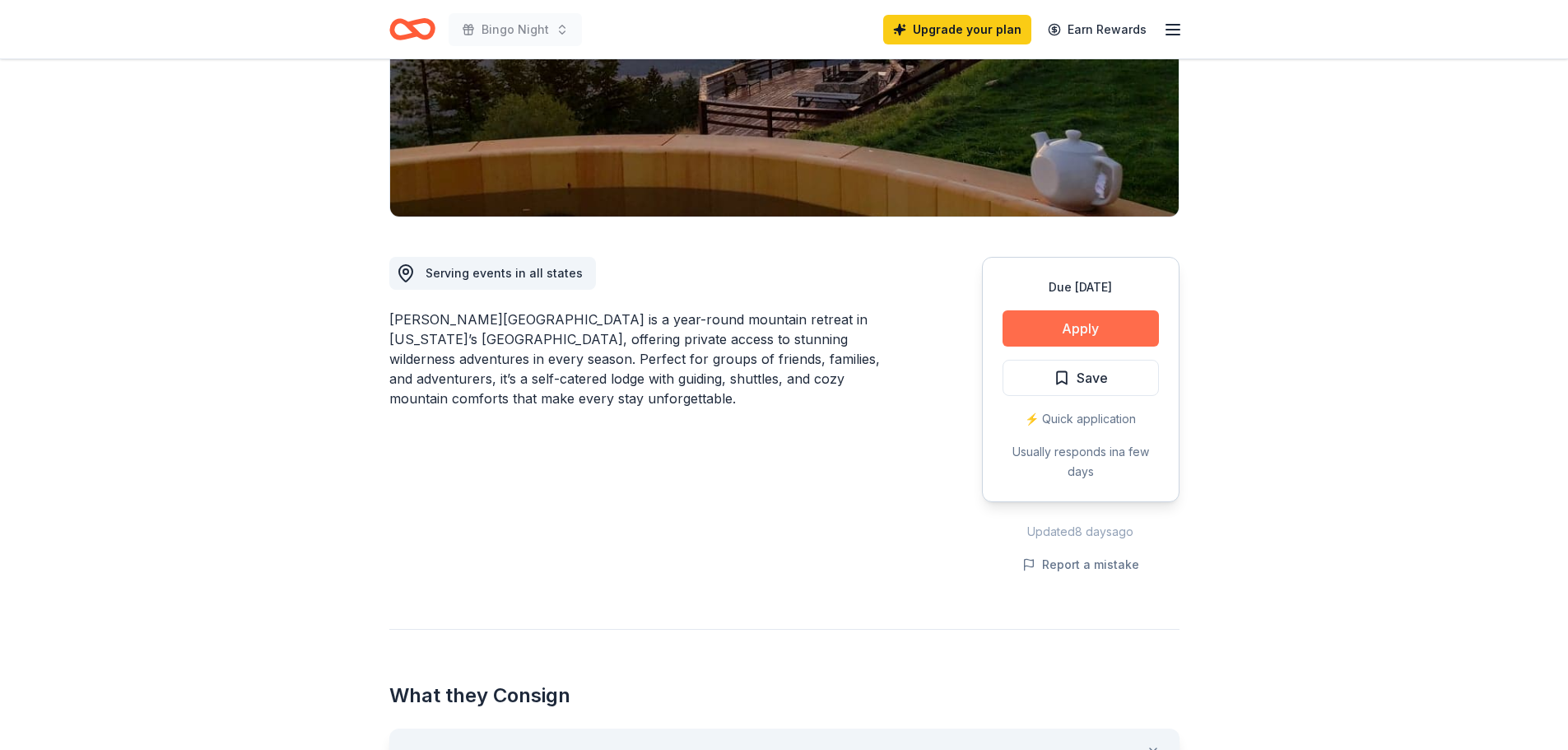
click at [1045, 310] on button "Apply" at bounding box center [1080, 328] width 156 height 36
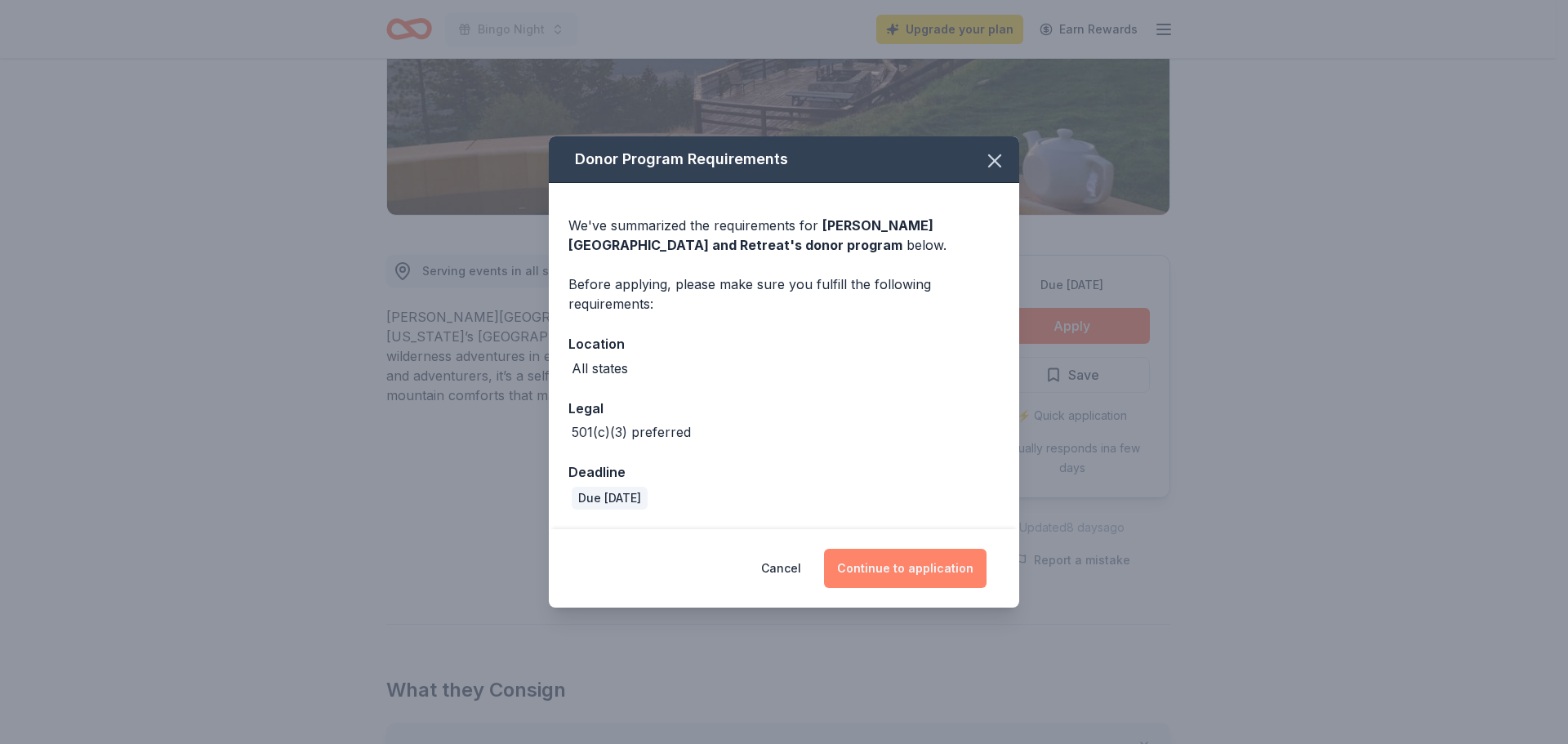
click at [909, 571] on button "Continue to application" at bounding box center [905, 569] width 162 height 39
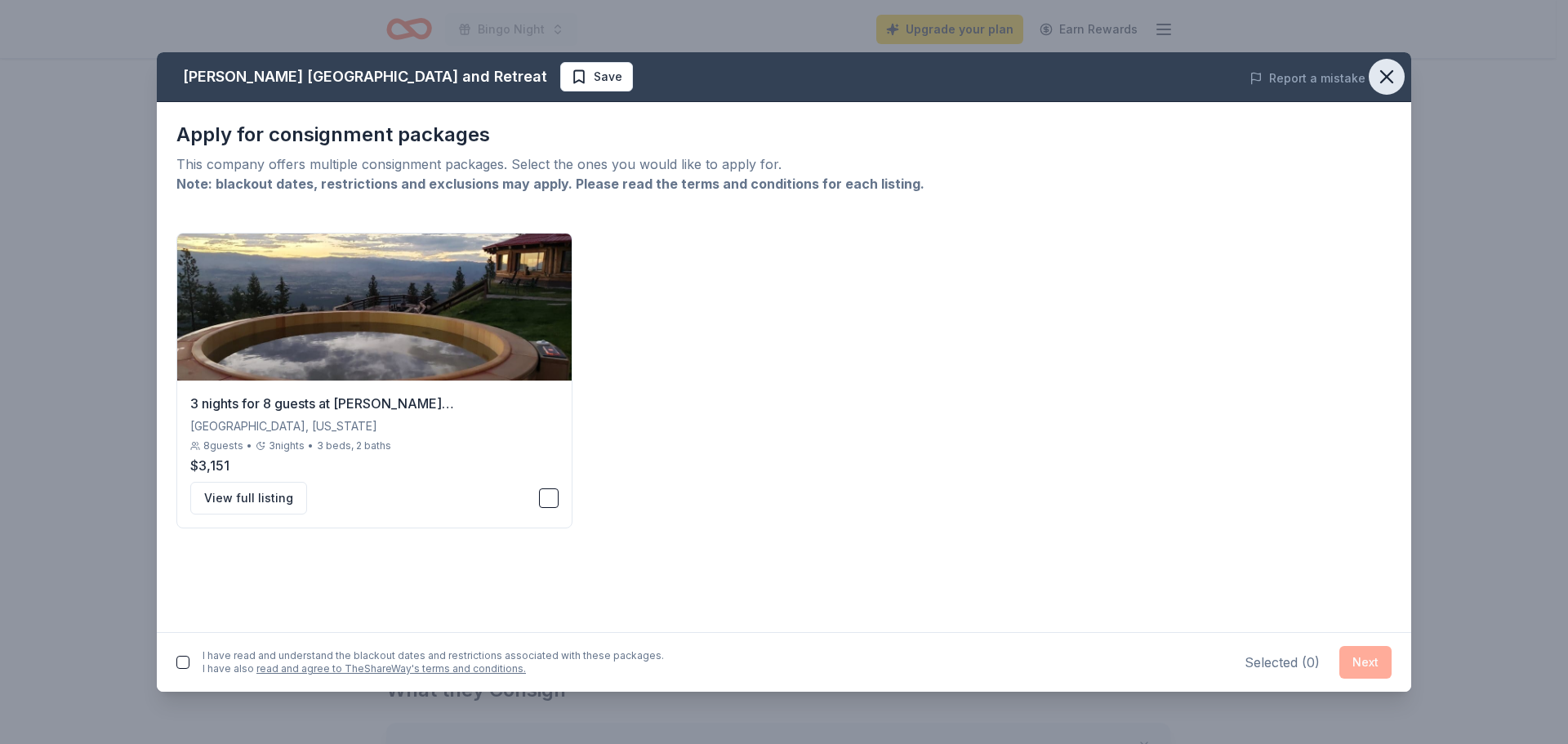
click at [1382, 84] on icon "button" at bounding box center [1386, 77] width 23 height 23
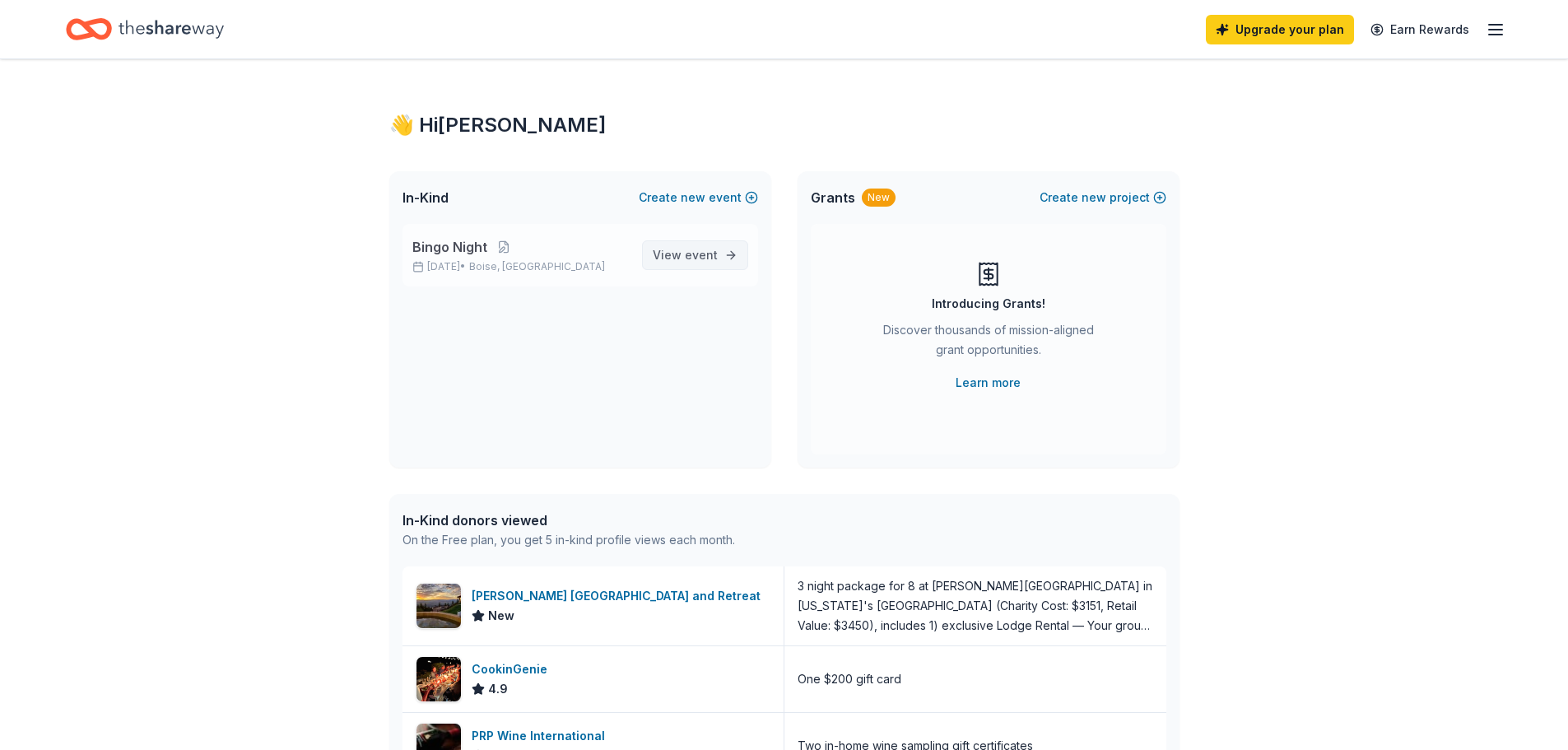
click at [681, 253] on span "View event" at bounding box center [684, 254] width 65 height 20
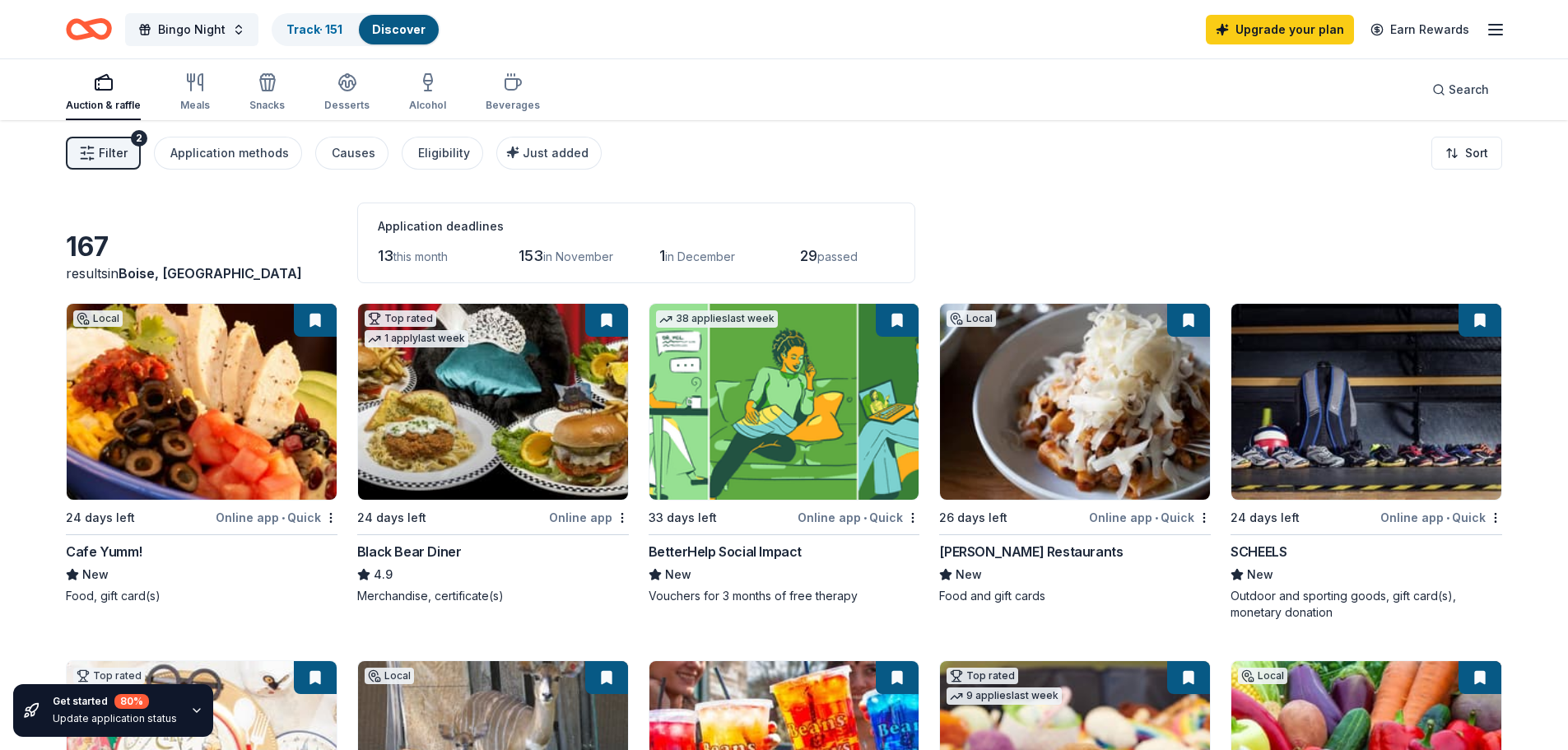
click at [722, 112] on div "Auction & raffle Meals Snacks Desserts Alcohol Beverages Search" at bounding box center [784, 90] width 1436 height 61
click at [1489, 34] on icon "button" at bounding box center [1495, 29] width 20 height 20
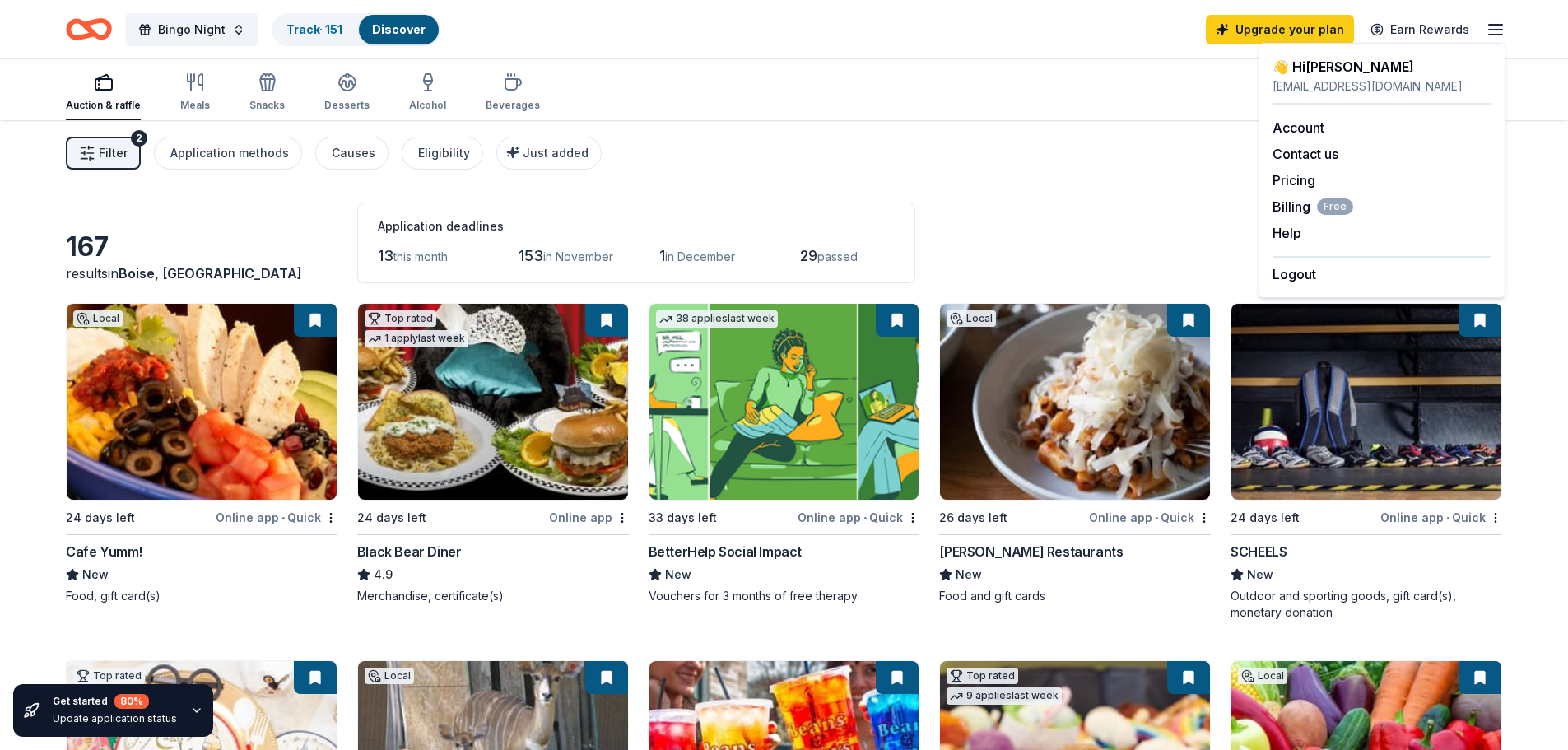
click at [1022, 134] on div "Filter 2 Application methods Causes Eligibility Just added Sort" at bounding box center [784, 153] width 1568 height 66
